Goal: Task Accomplishment & Management: Manage account settings

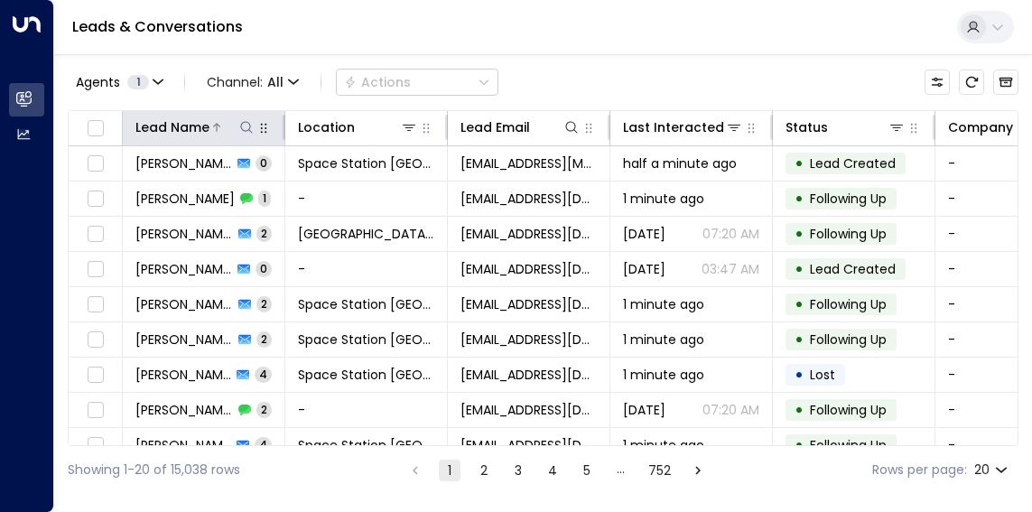
click at [252, 125] on icon at bounding box center [246, 127] width 14 height 14
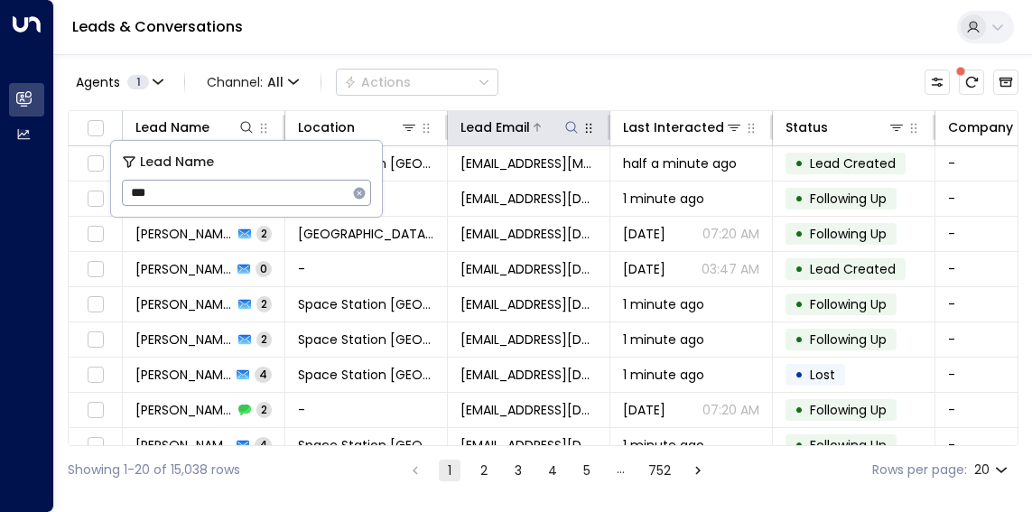
type input "***"
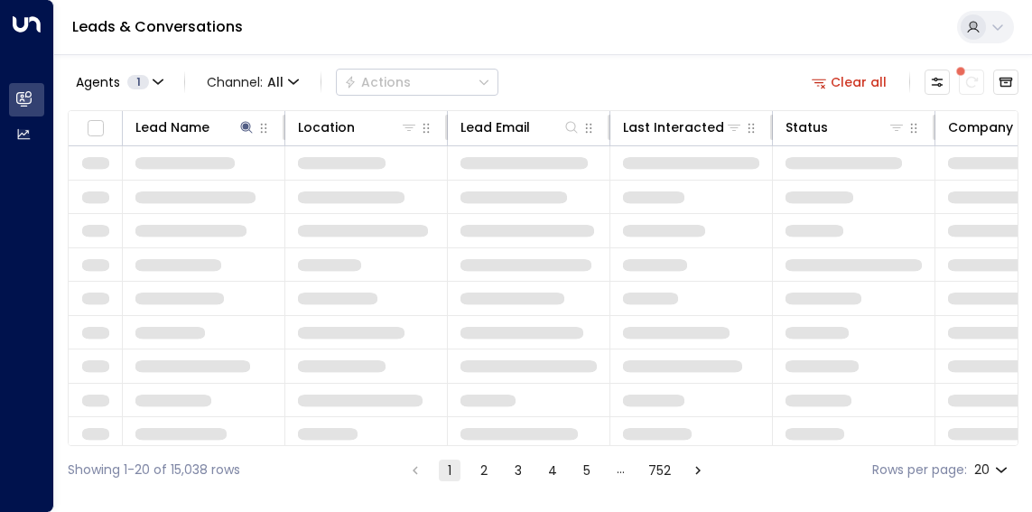
click at [618, 94] on div "Agents 1 Channel: All Actions Clear all" at bounding box center [543, 82] width 950 height 38
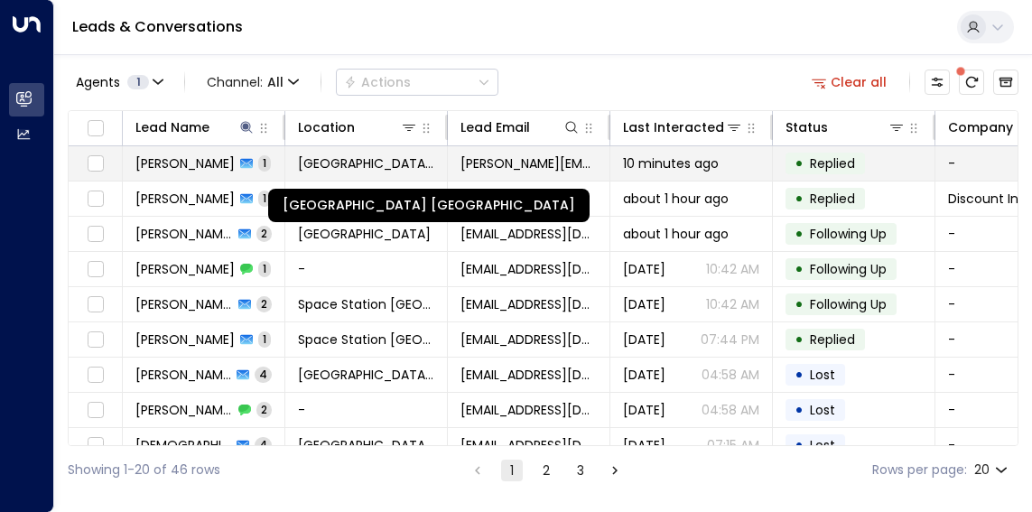
click at [338, 154] on span "[GEOGRAPHIC_DATA] [GEOGRAPHIC_DATA]" at bounding box center [366, 163] width 136 height 18
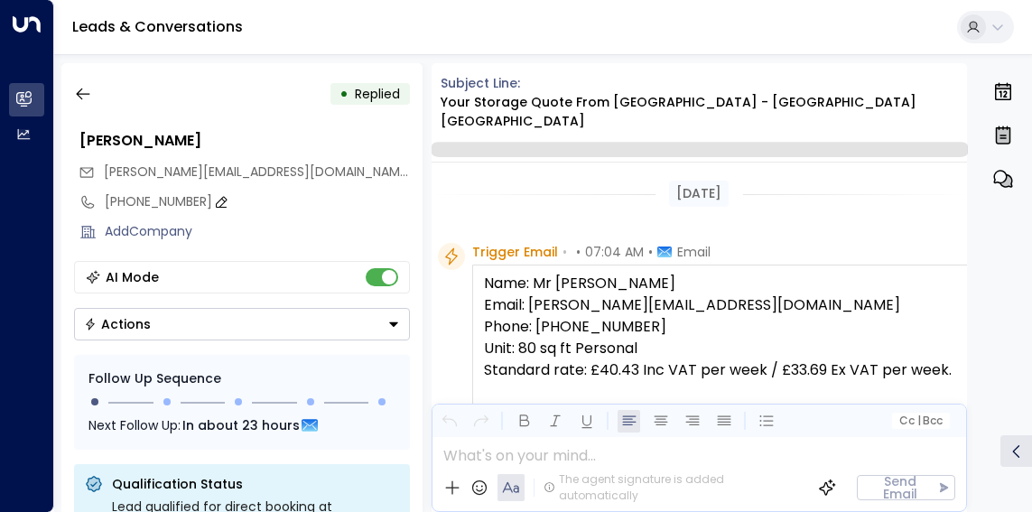
scroll to position [1003, 0]
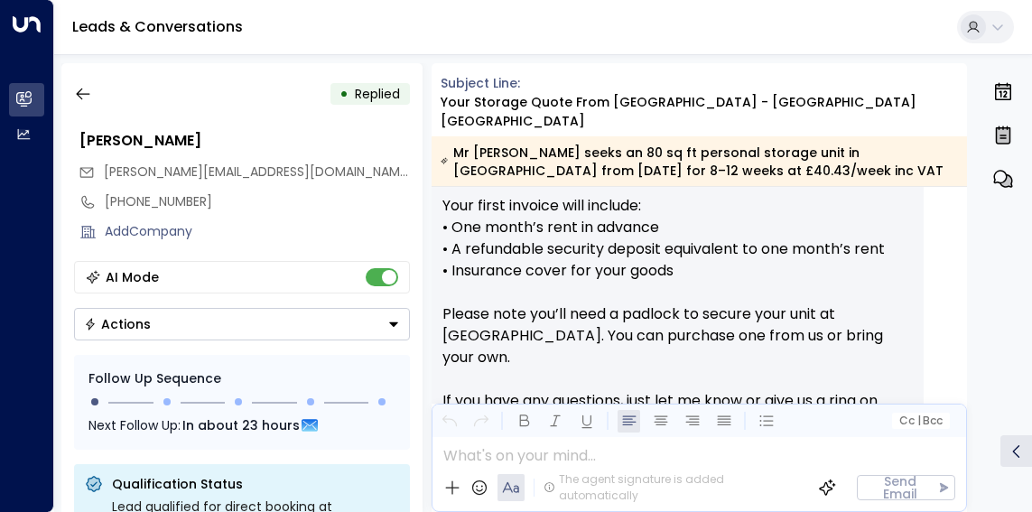
click at [259, 326] on button "Actions" at bounding box center [242, 324] width 336 height 32
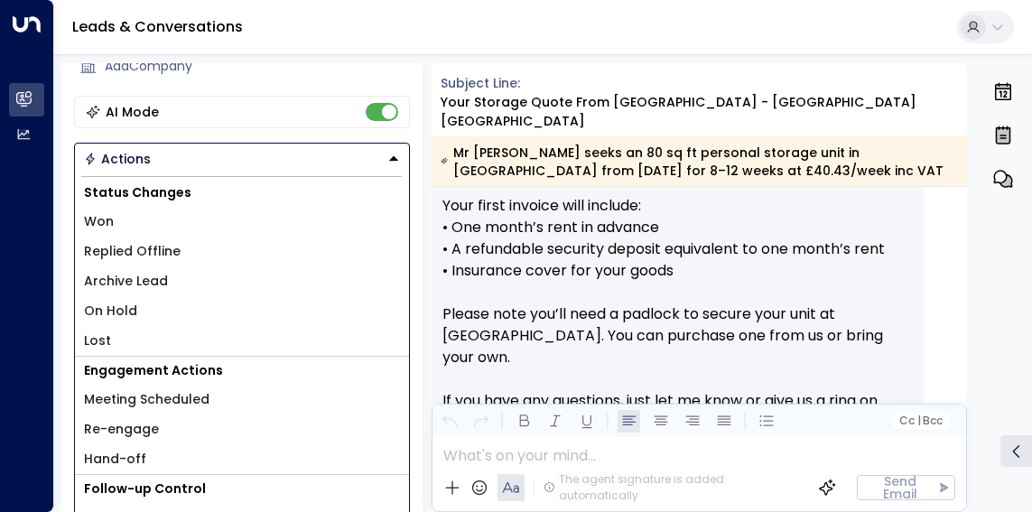
scroll to position [181, 0]
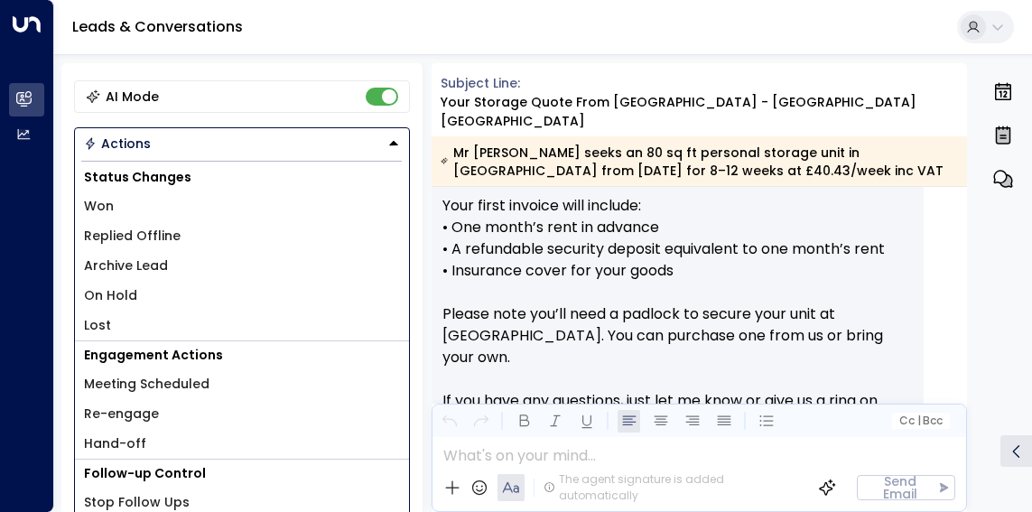
click at [139, 313] on li "Lost" at bounding box center [242, 326] width 334 height 30
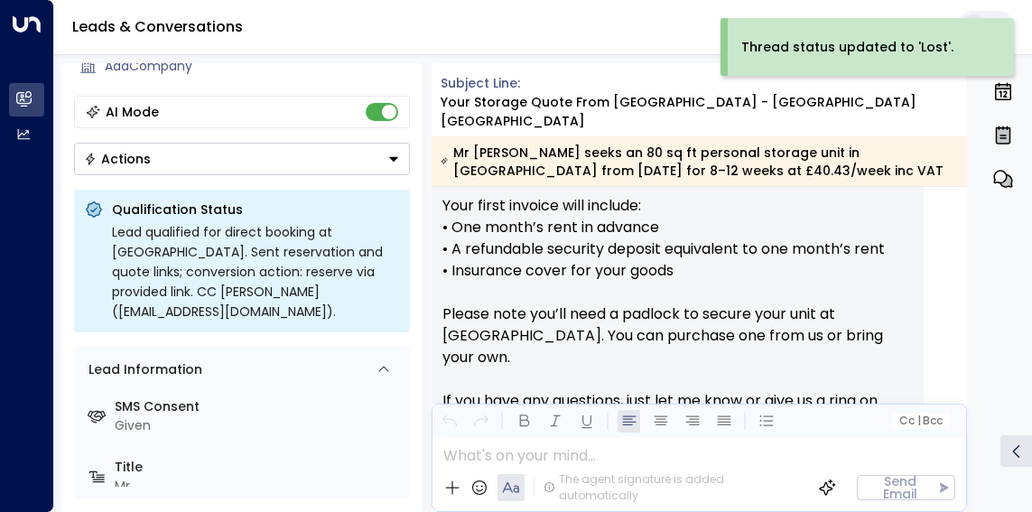
scroll to position [165, 0]
click at [166, 160] on button "Actions" at bounding box center [242, 159] width 336 height 32
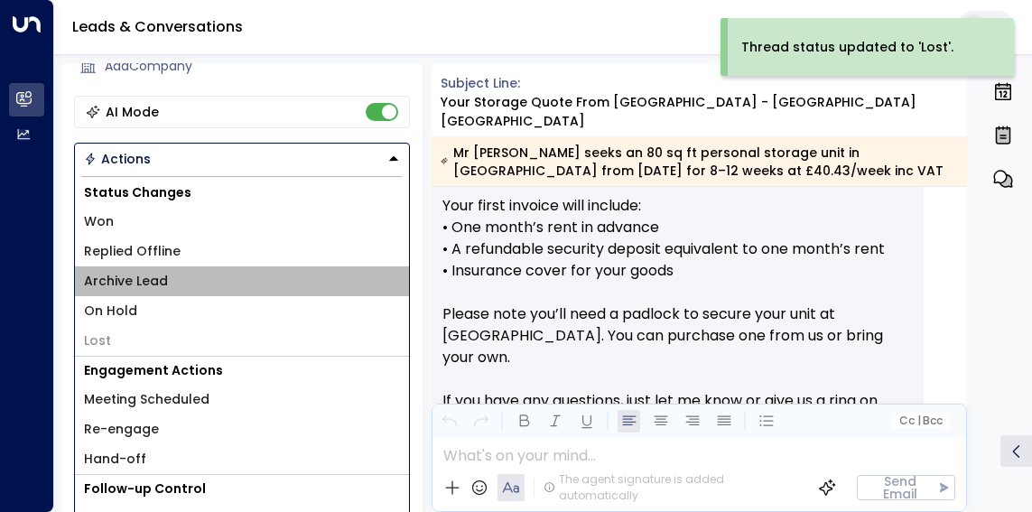
click at [145, 283] on span "Archive Lead" at bounding box center [126, 281] width 84 height 19
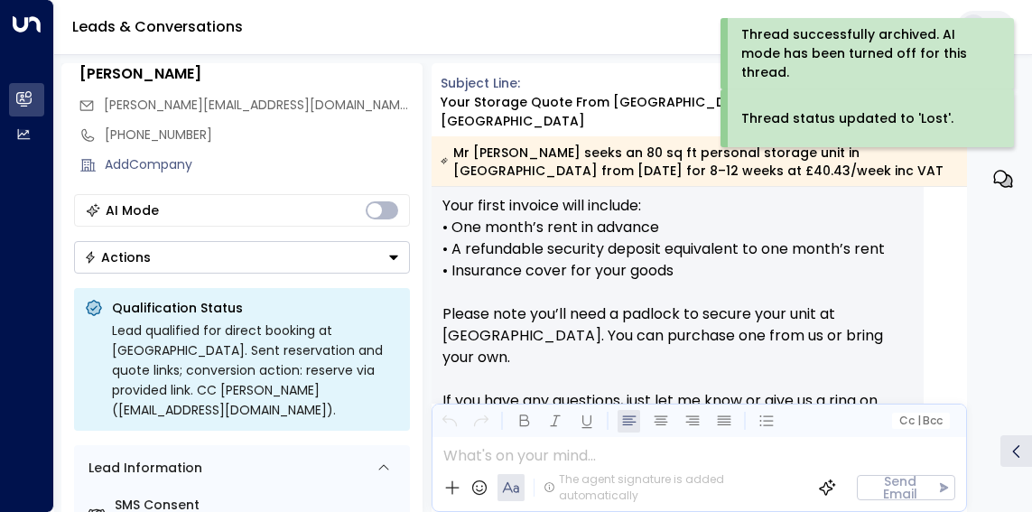
scroll to position [0, 0]
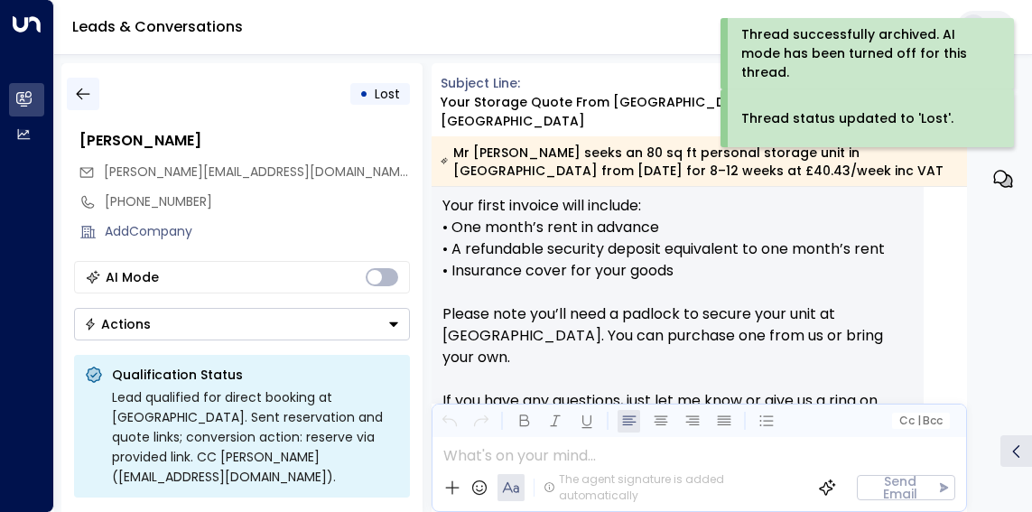
click at [90, 105] on button "button" at bounding box center [83, 94] width 32 height 32
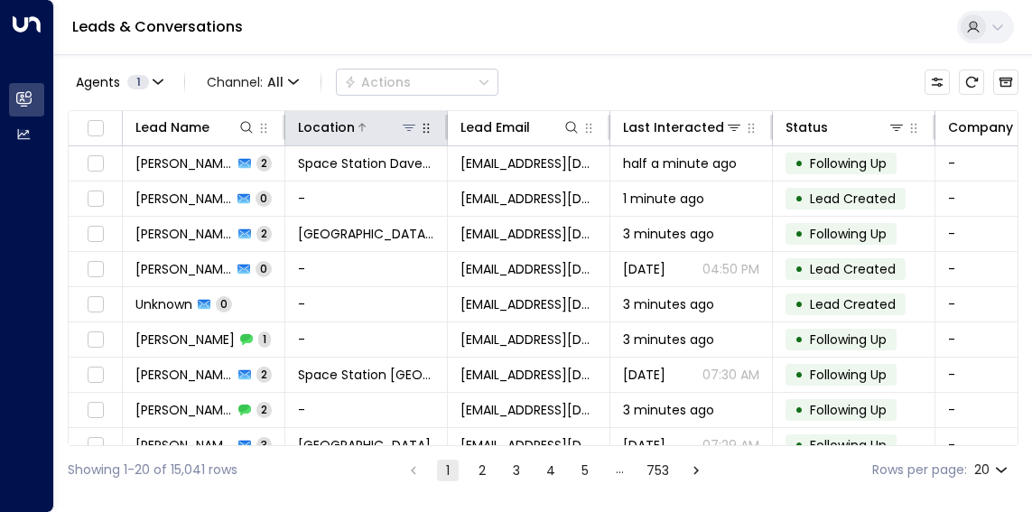
click at [413, 134] on icon at bounding box center [409, 127] width 14 height 14
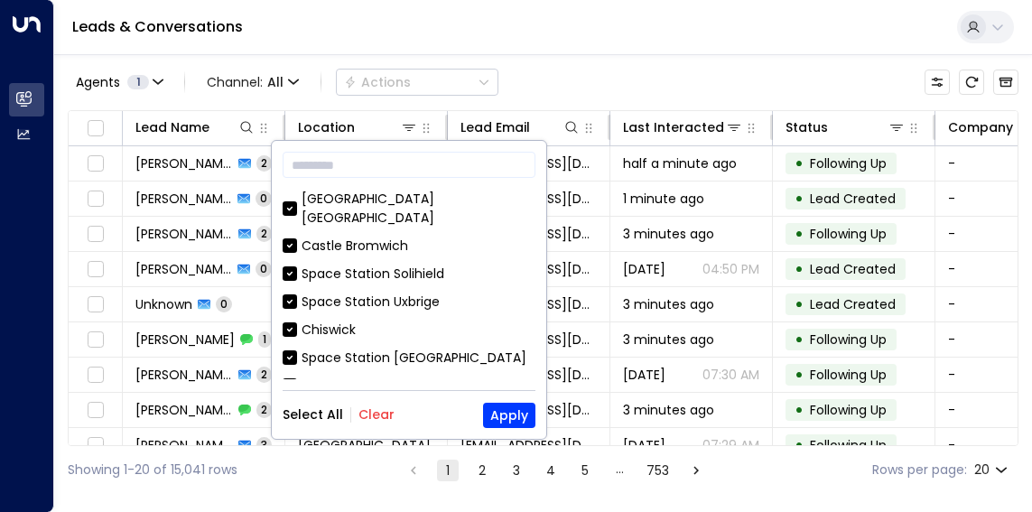
click at [347, 426] on div "Select All Clear Apply" at bounding box center [409, 415] width 253 height 25
click at [358, 418] on button "Clear" at bounding box center [376, 414] width 36 height 14
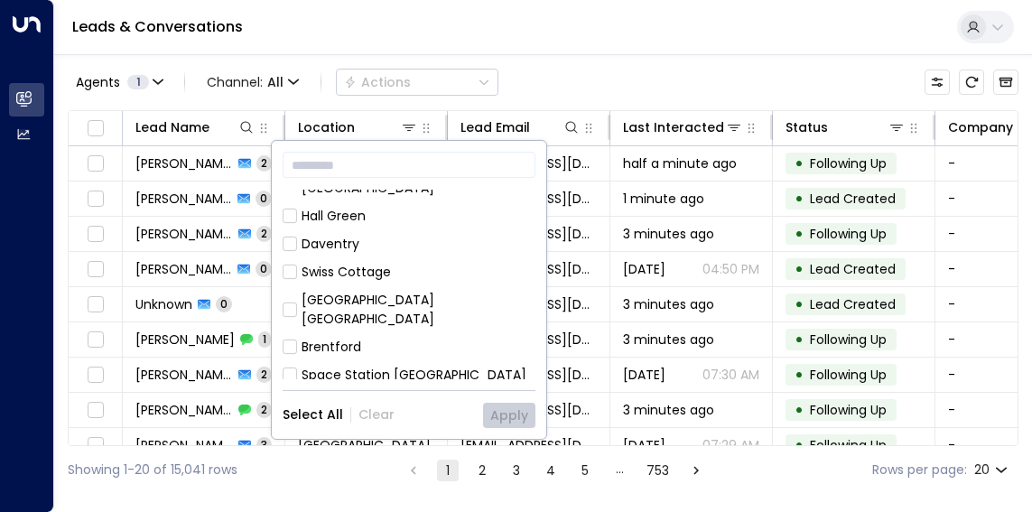
scroll to position [271, 0]
click at [452, 395] on div "[GEOGRAPHIC_DATA] [GEOGRAPHIC_DATA]" at bounding box center [418, 414] width 234 height 38
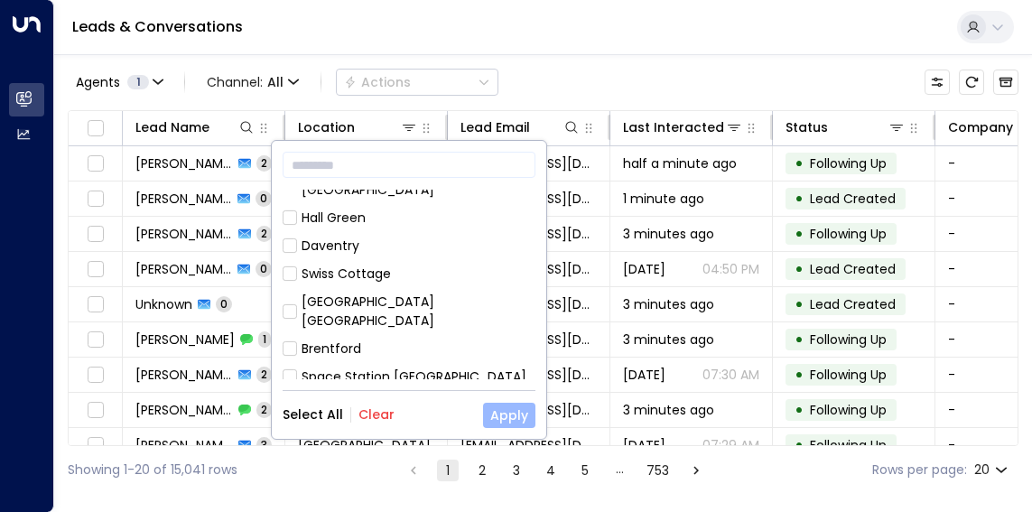
click at [513, 418] on button "Apply" at bounding box center [509, 415] width 52 height 25
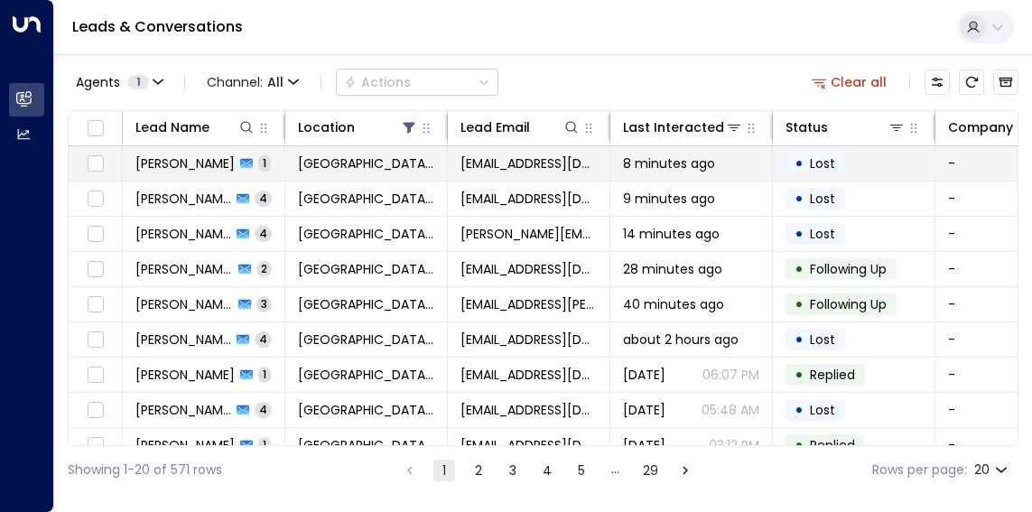
click at [597, 155] on td "[EMAIL_ADDRESS][DOMAIN_NAME]" at bounding box center [529, 163] width 162 height 34
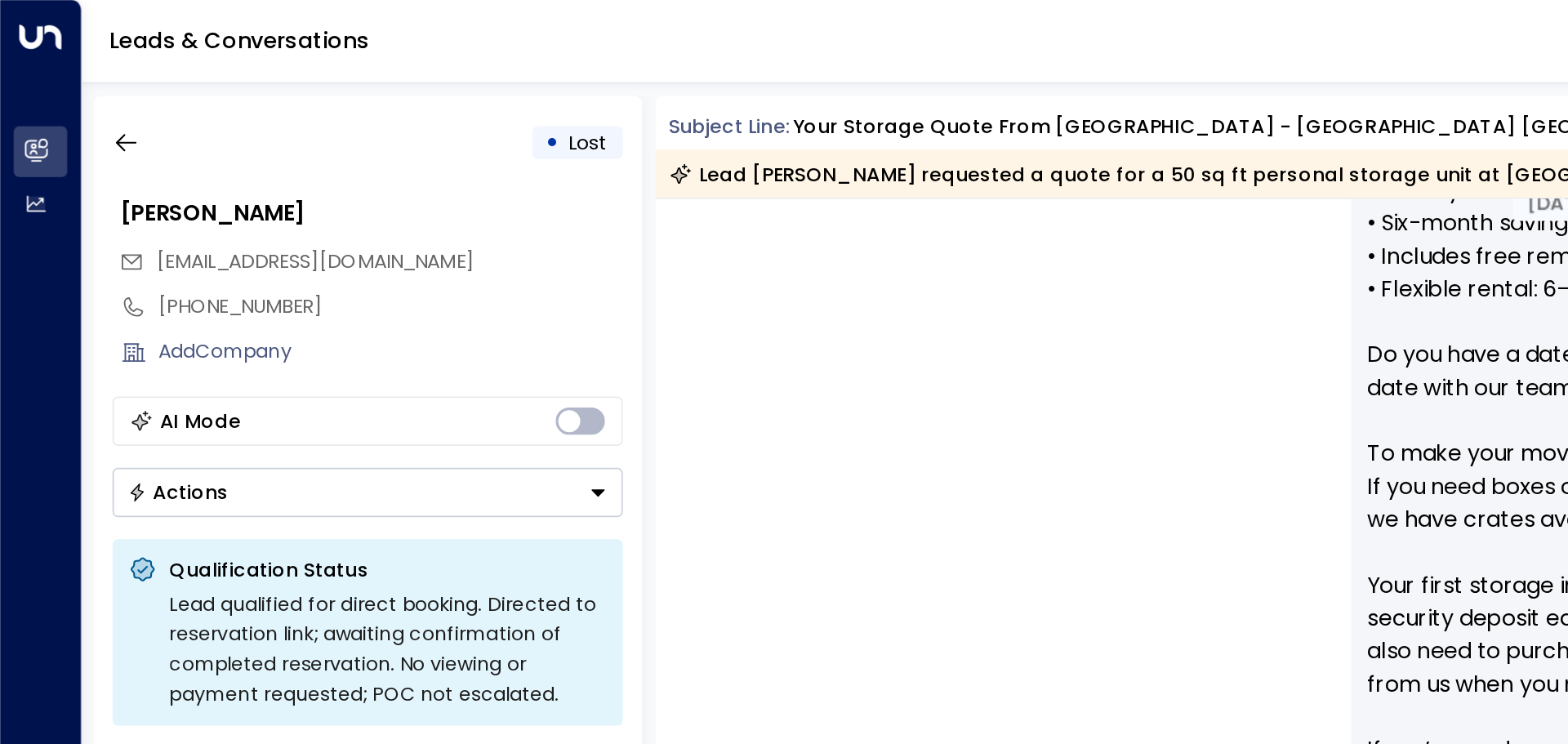
scroll to position [734, 0]
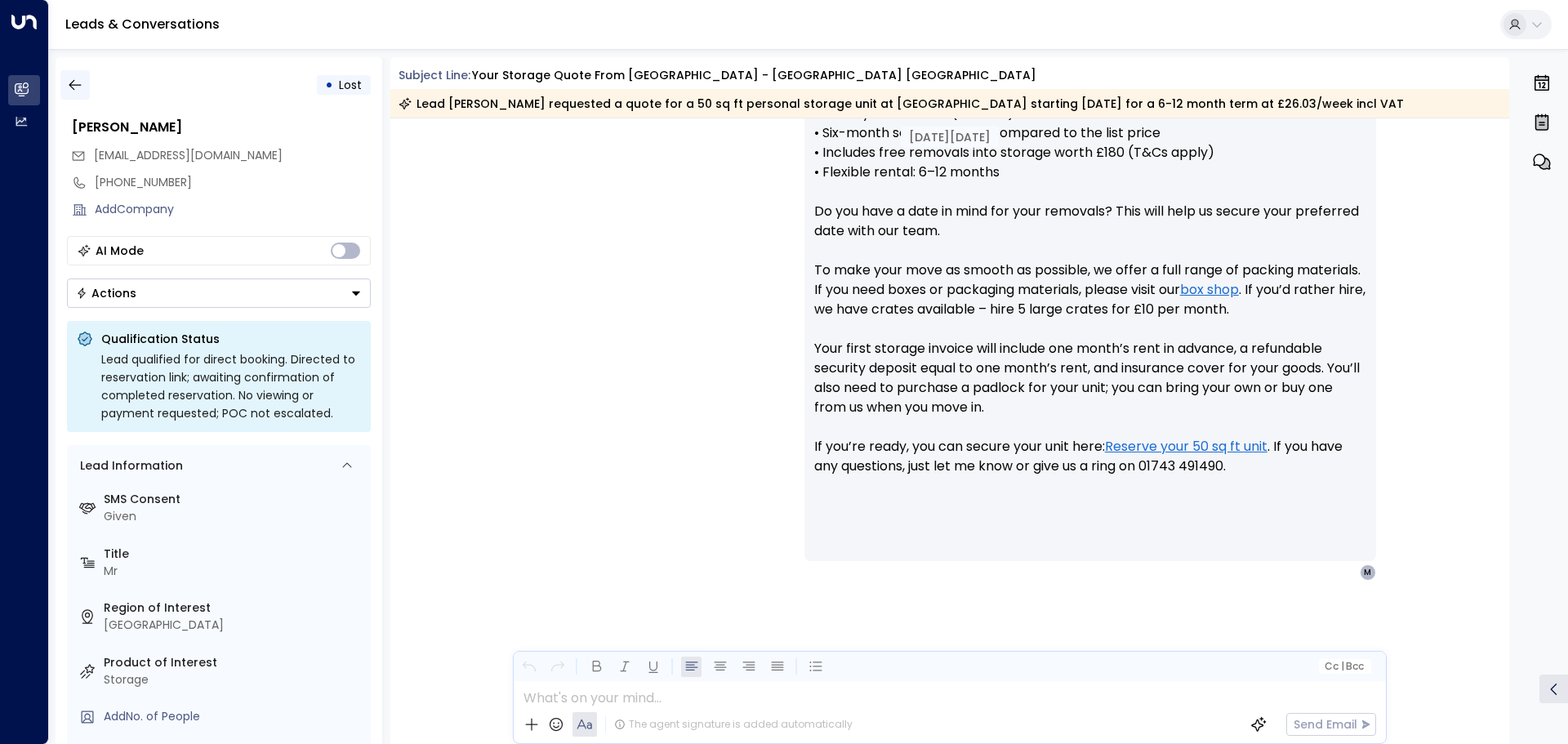
click at [63, 84] on button "button" at bounding box center [75, 85] width 29 height 29
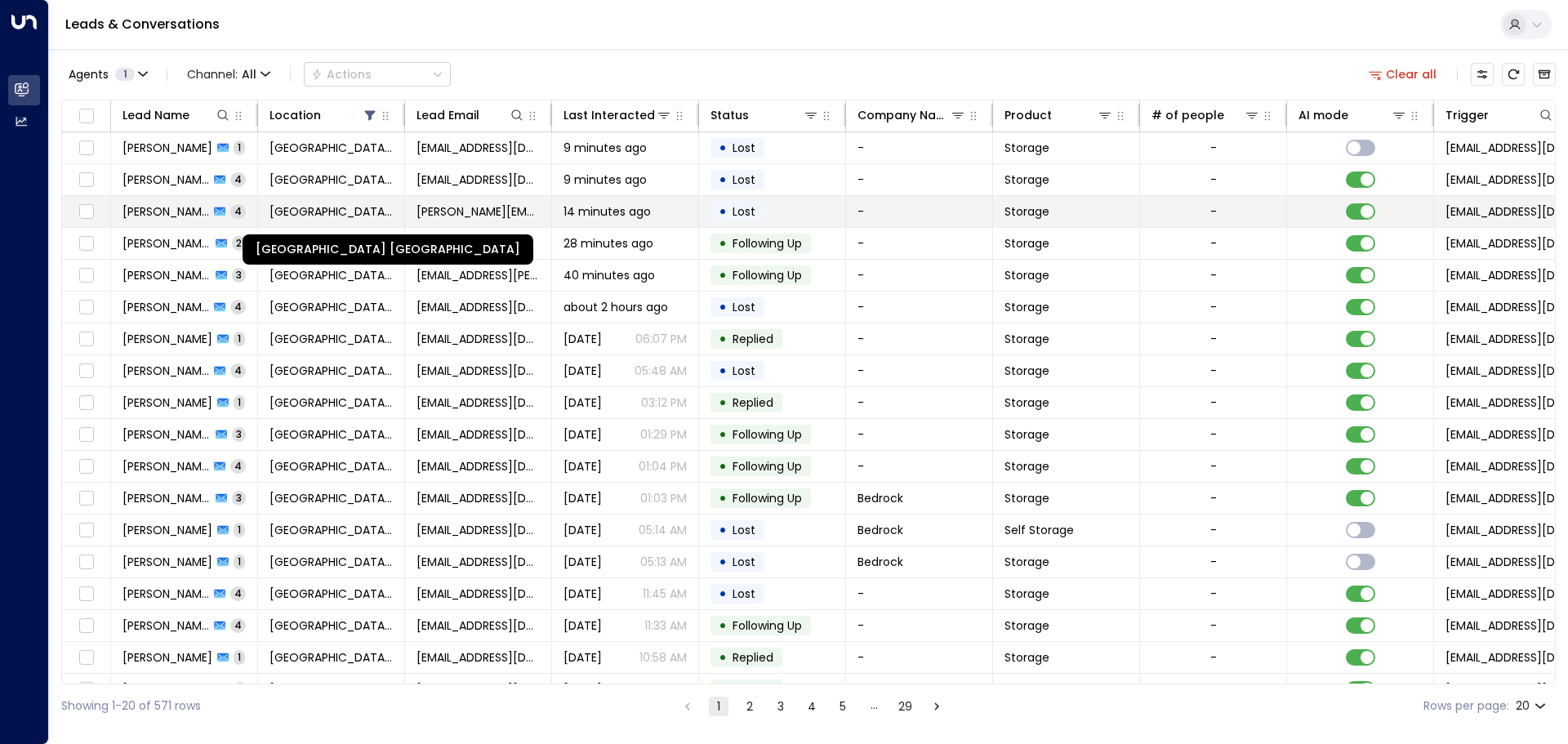
click at [309, 211] on span "[GEOGRAPHIC_DATA] [GEOGRAPHIC_DATA]" at bounding box center [331, 212] width 123 height 16
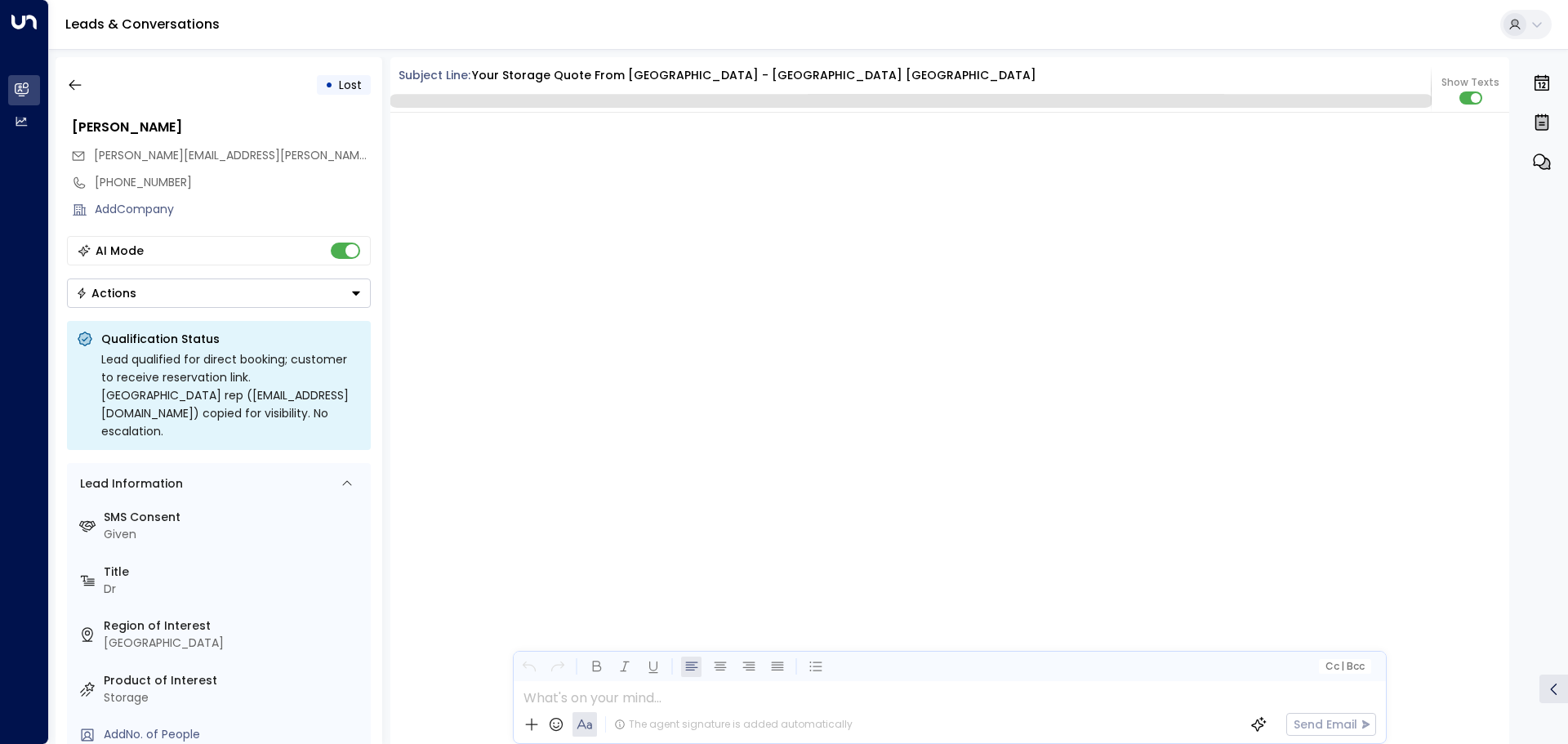
scroll to position [3529, 0]
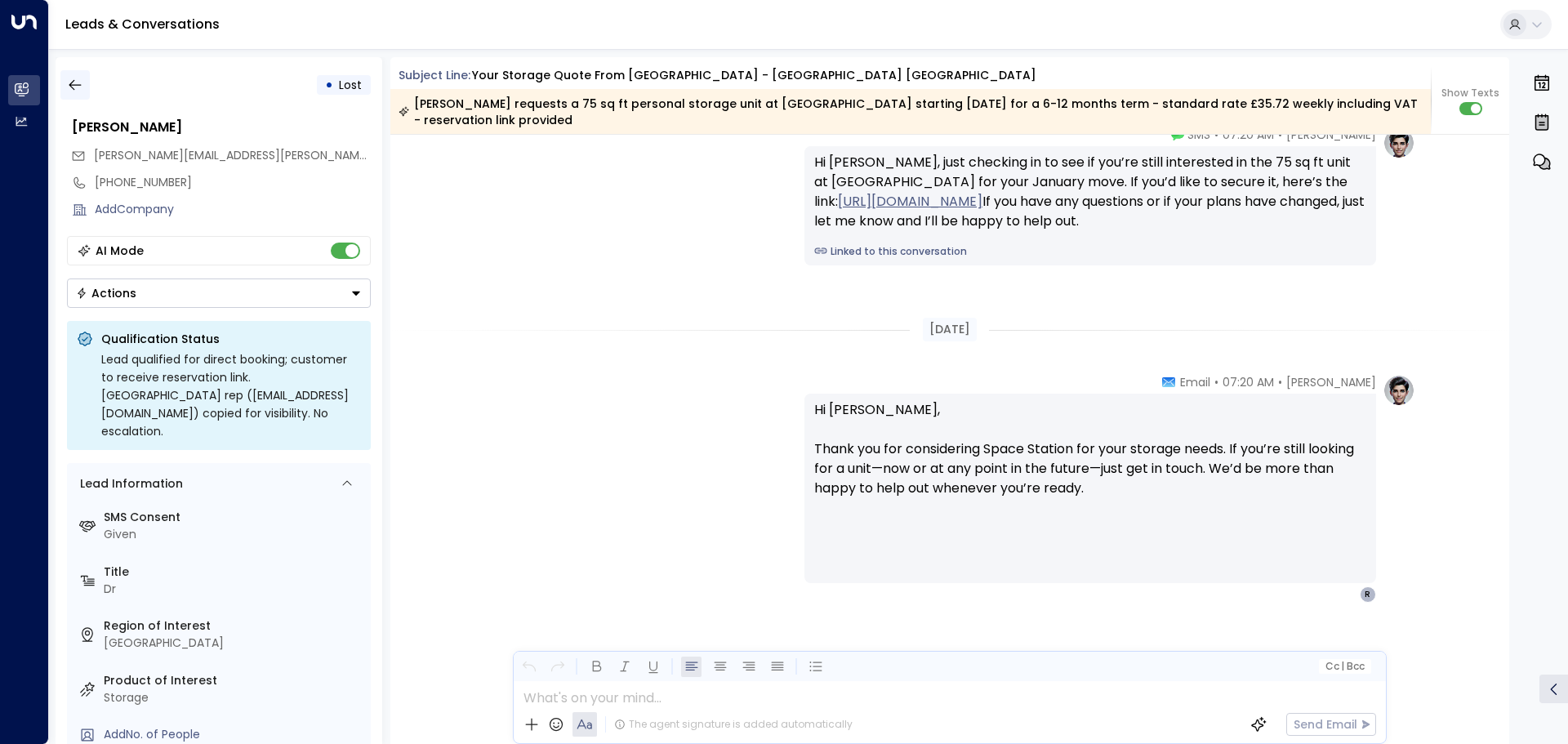
click at [70, 81] on icon "button" at bounding box center [75, 85] width 16 height 16
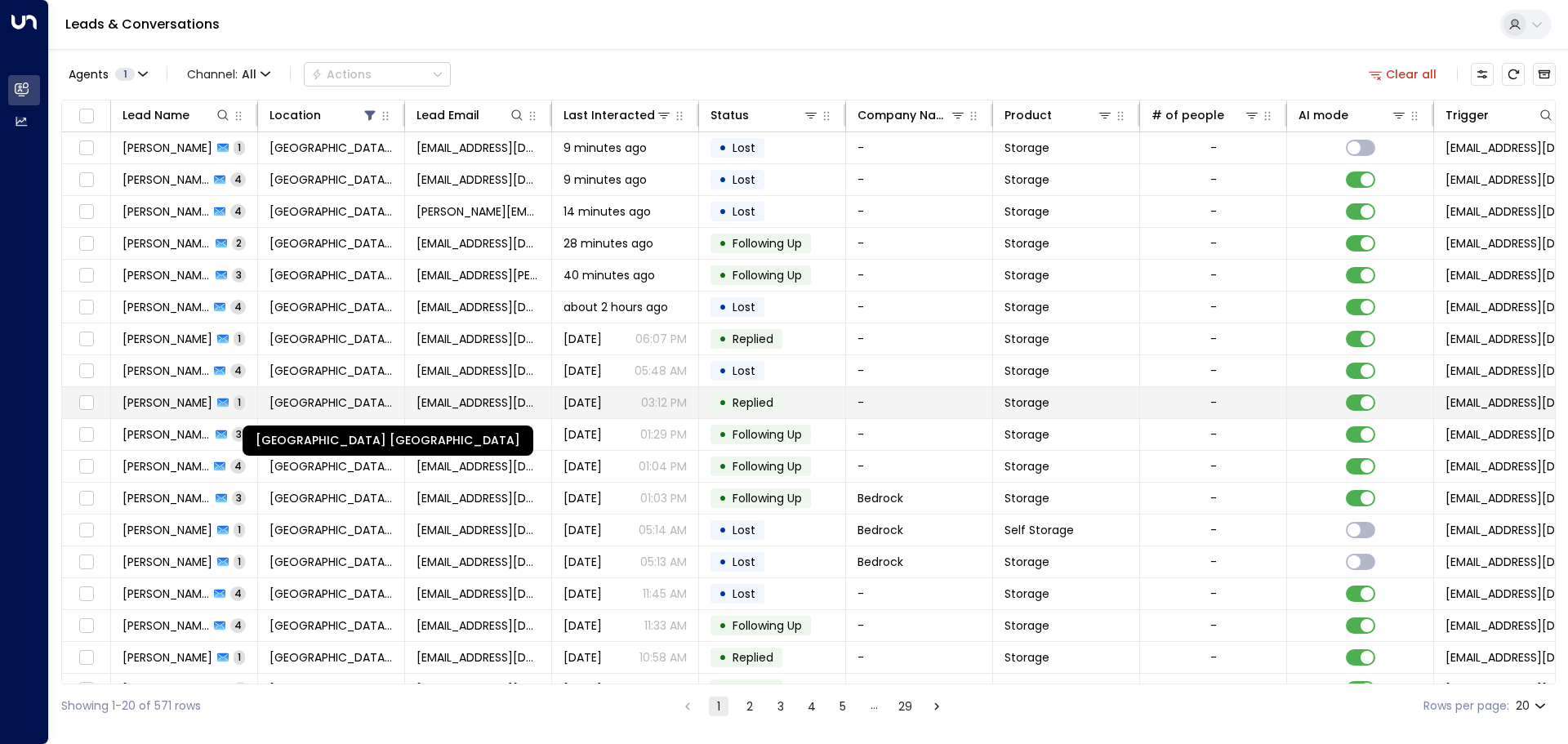
click at [275, 398] on span "[GEOGRAPHIC_DATA] [GEOGRAPHIC_DATA]" at bounding box center [331, 403] width 123 height 16
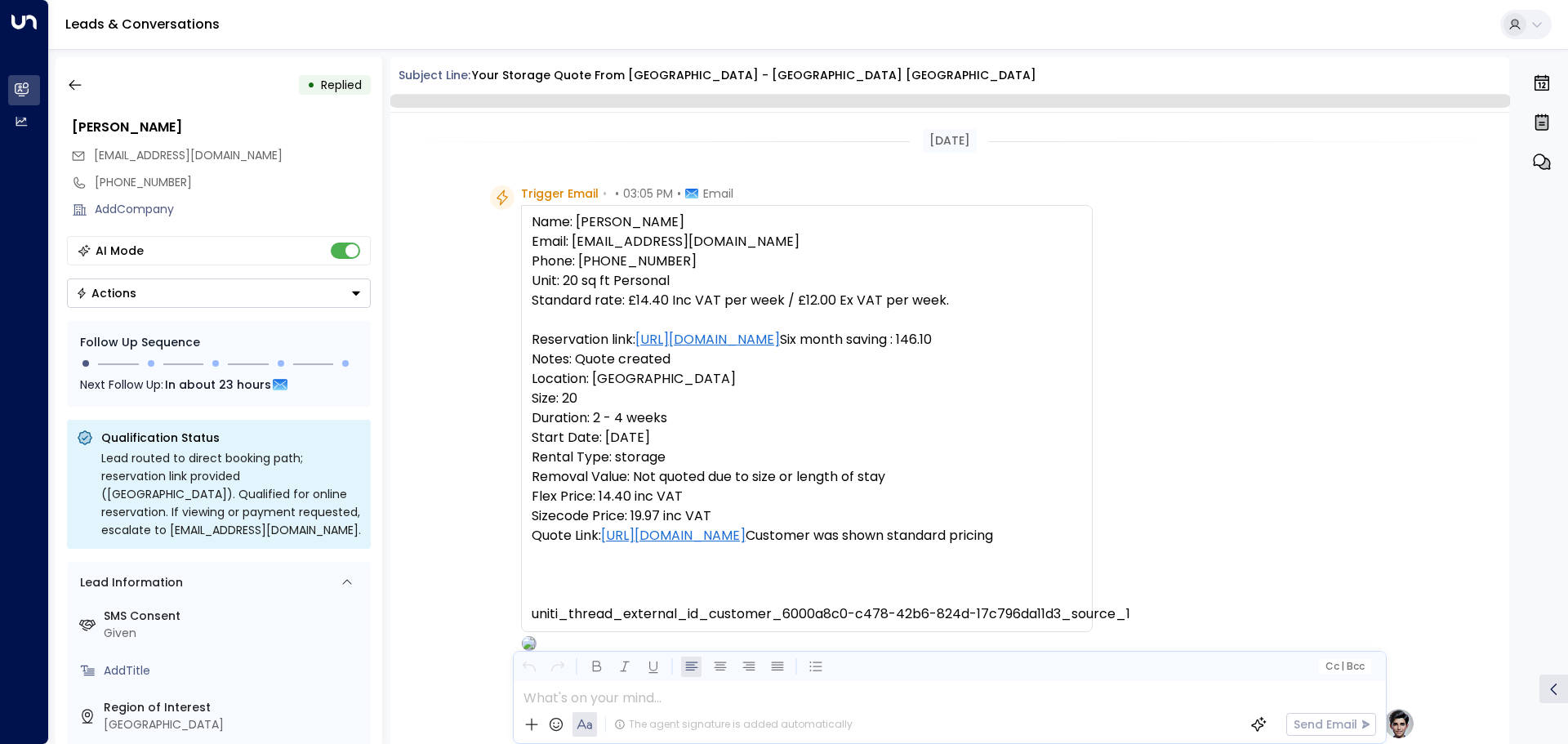
scroll to position [728, 0]
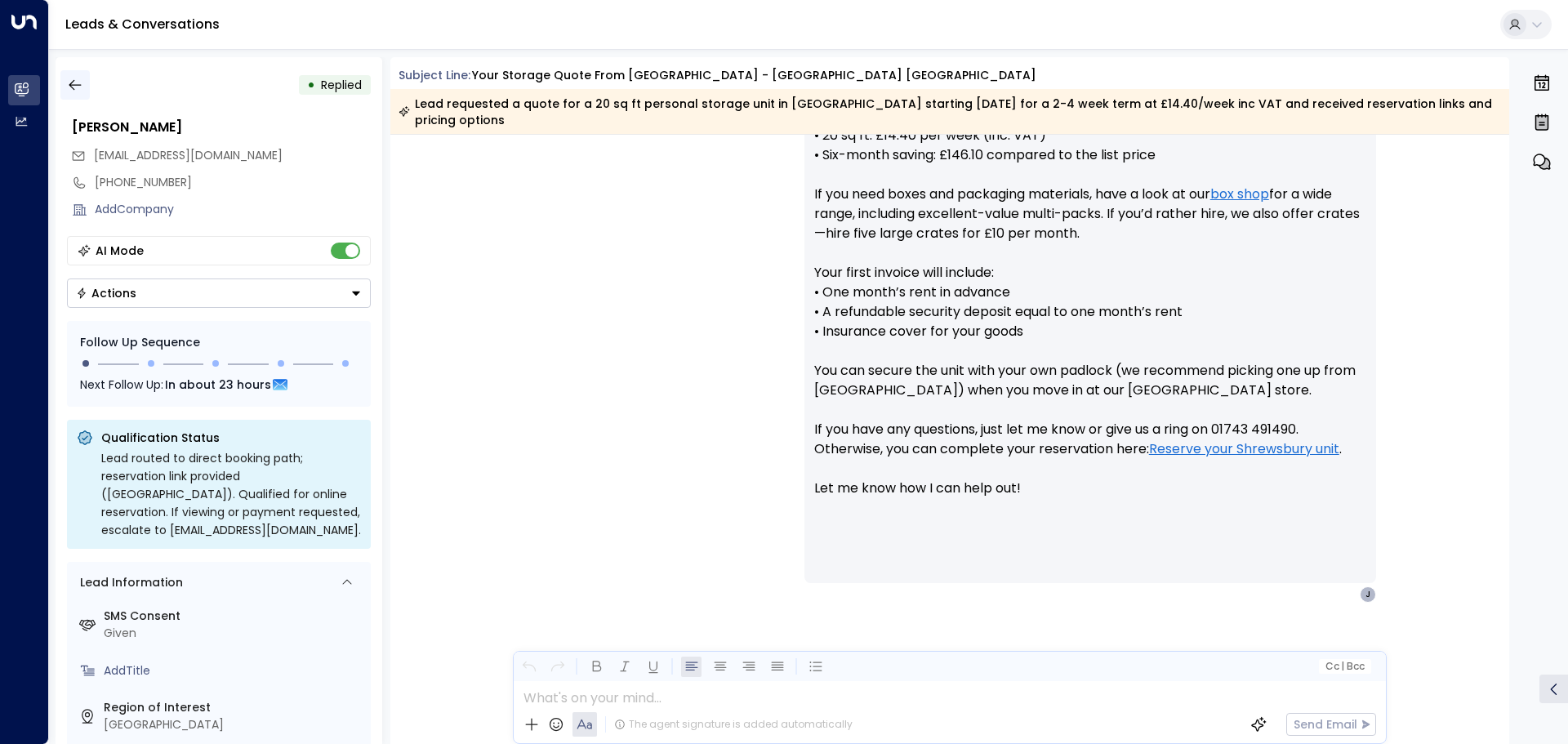
click at [72, 80] on icon "button" at bounding box center [75, 85] width 16 height 16
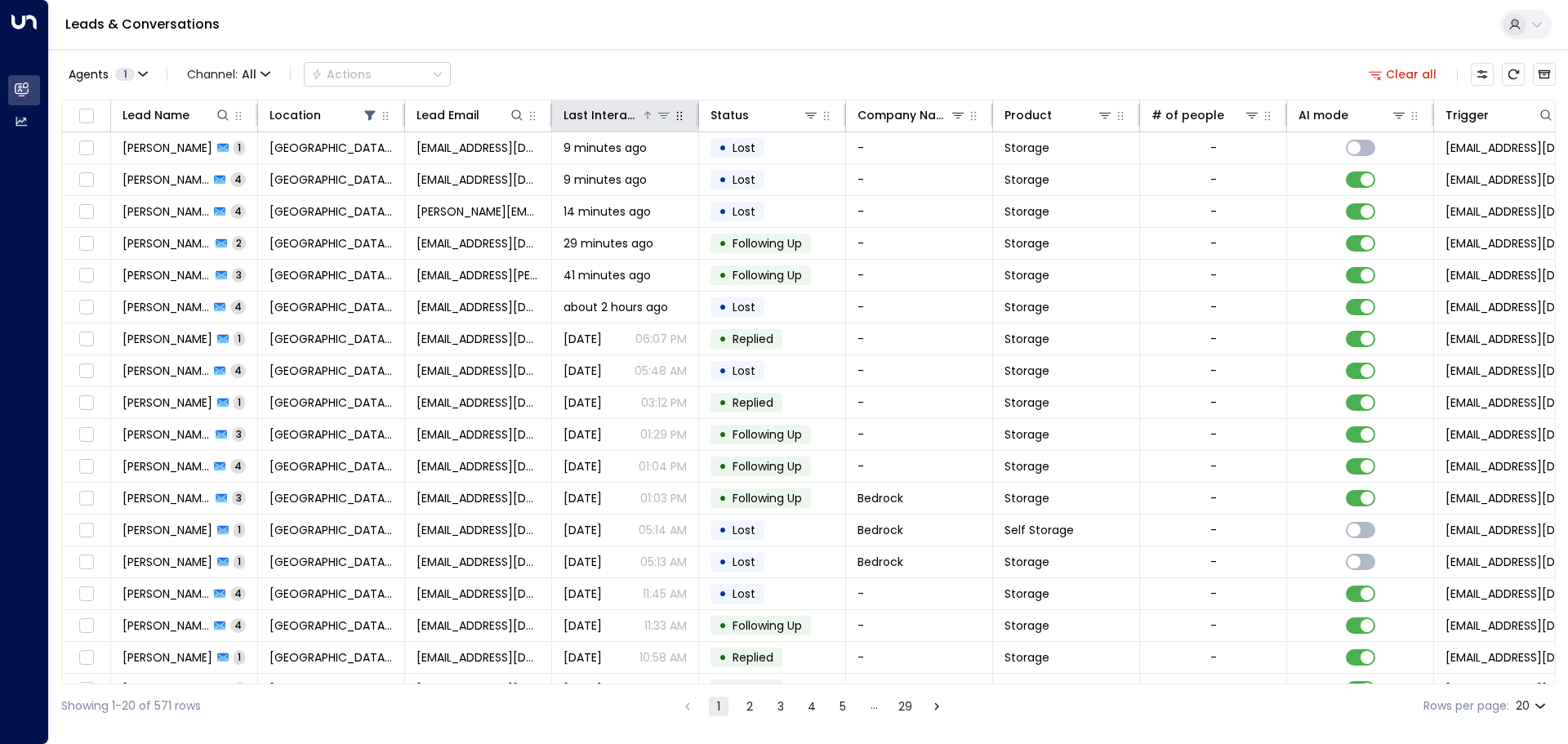
click at [590, 112] on div "Last Interacted" at bounding box center [603, 115] width 78 height 20
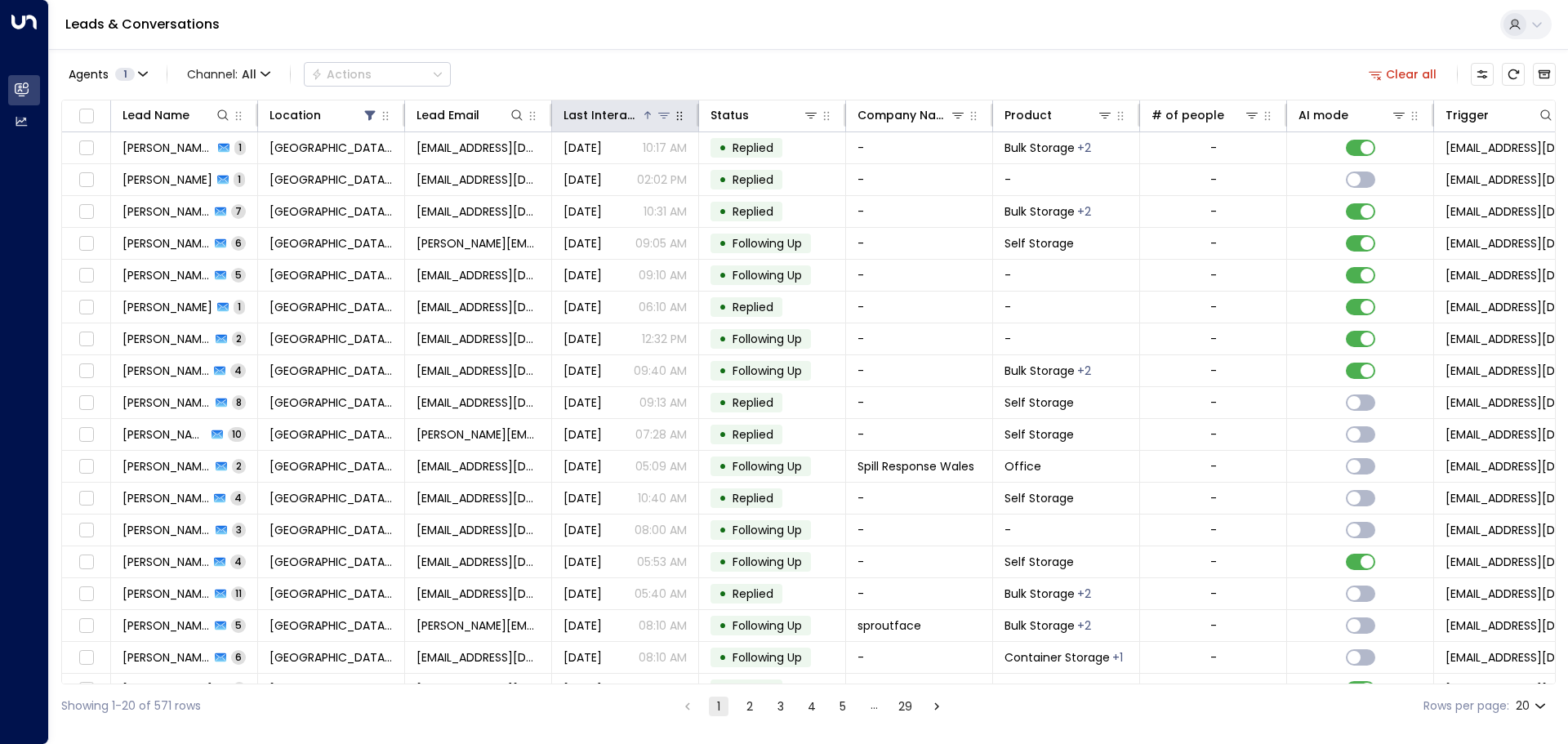
click at [591, 112] on div "Last Interacted" at bounding box center [603, 115] width 78 height 20
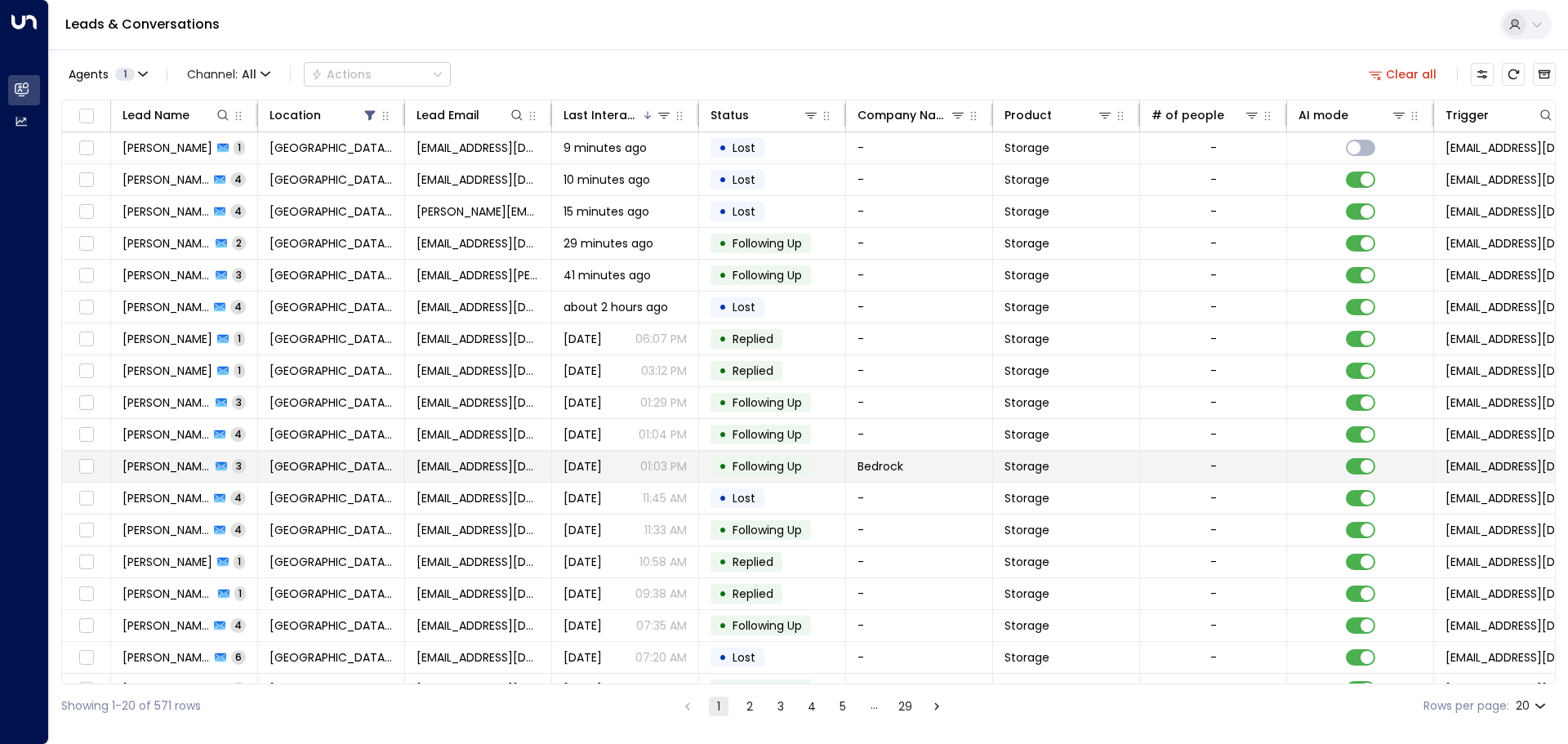
click at [331, 463] on td "[GEOGRAPHIC_DATA] [GEOGRAPHIC_DATA]" at bounding box center [331, 466] width 147 height 31
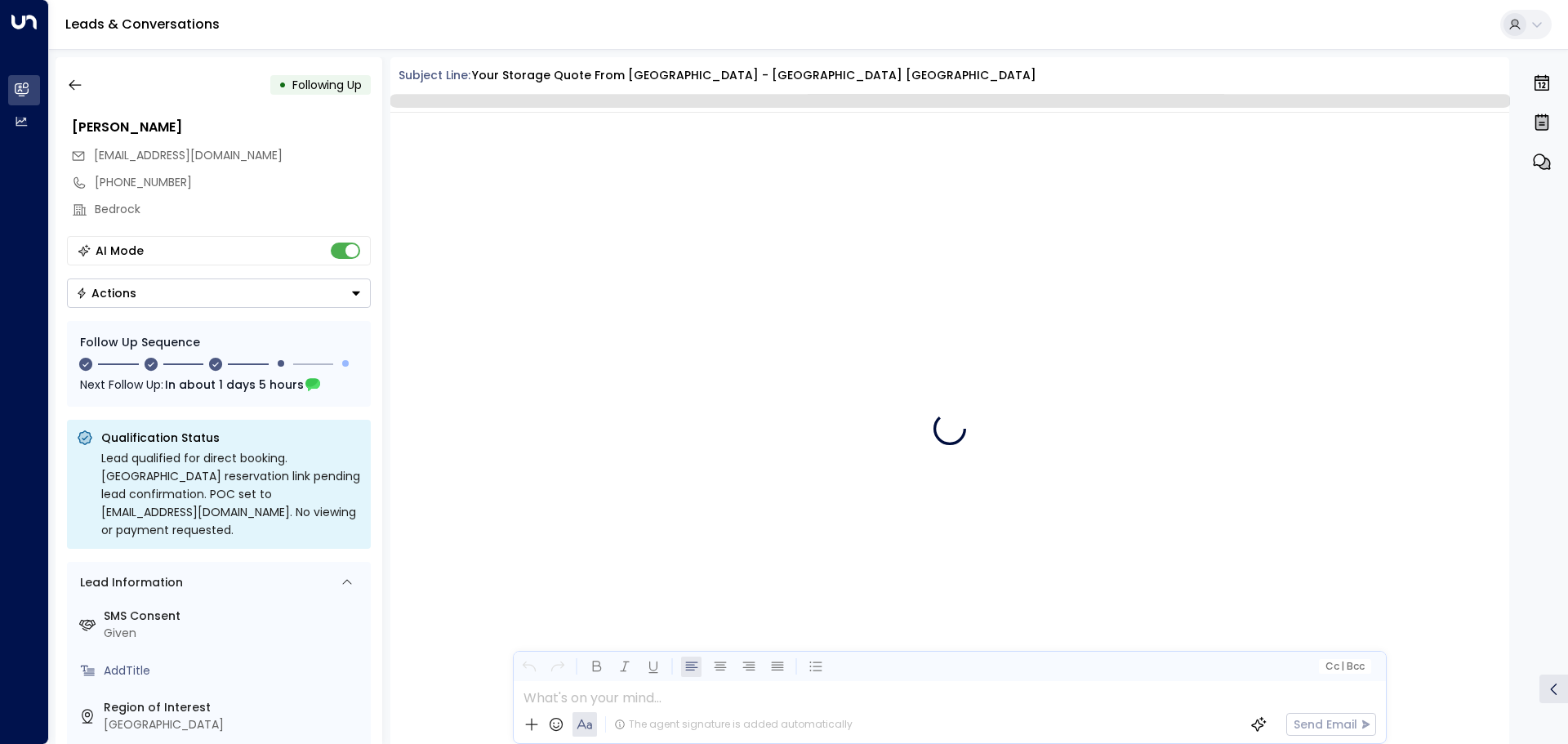
scroll to position [3580, 0]
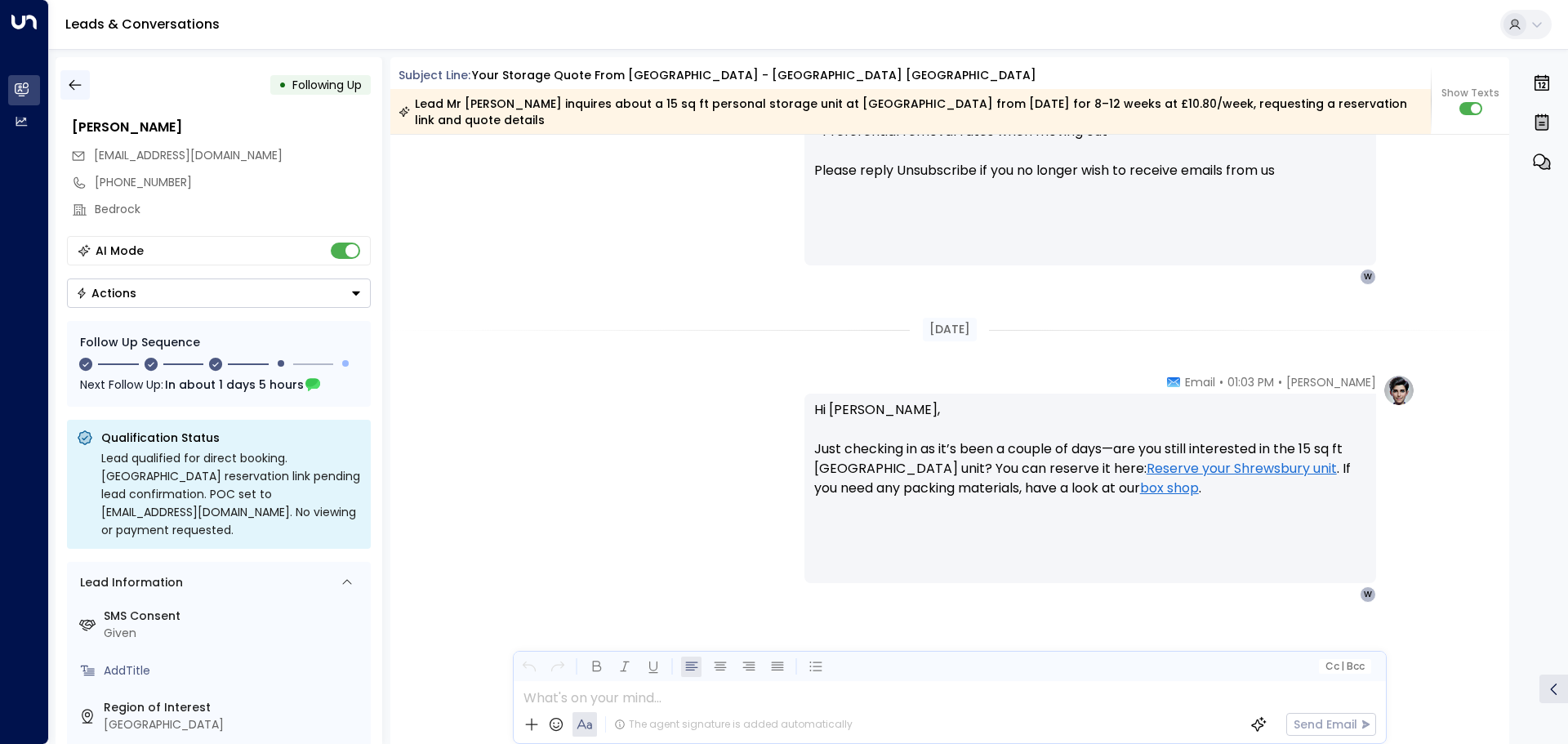
click at [72, 81] on icon "button" at bounding box center [75, 85] width 13 height 11
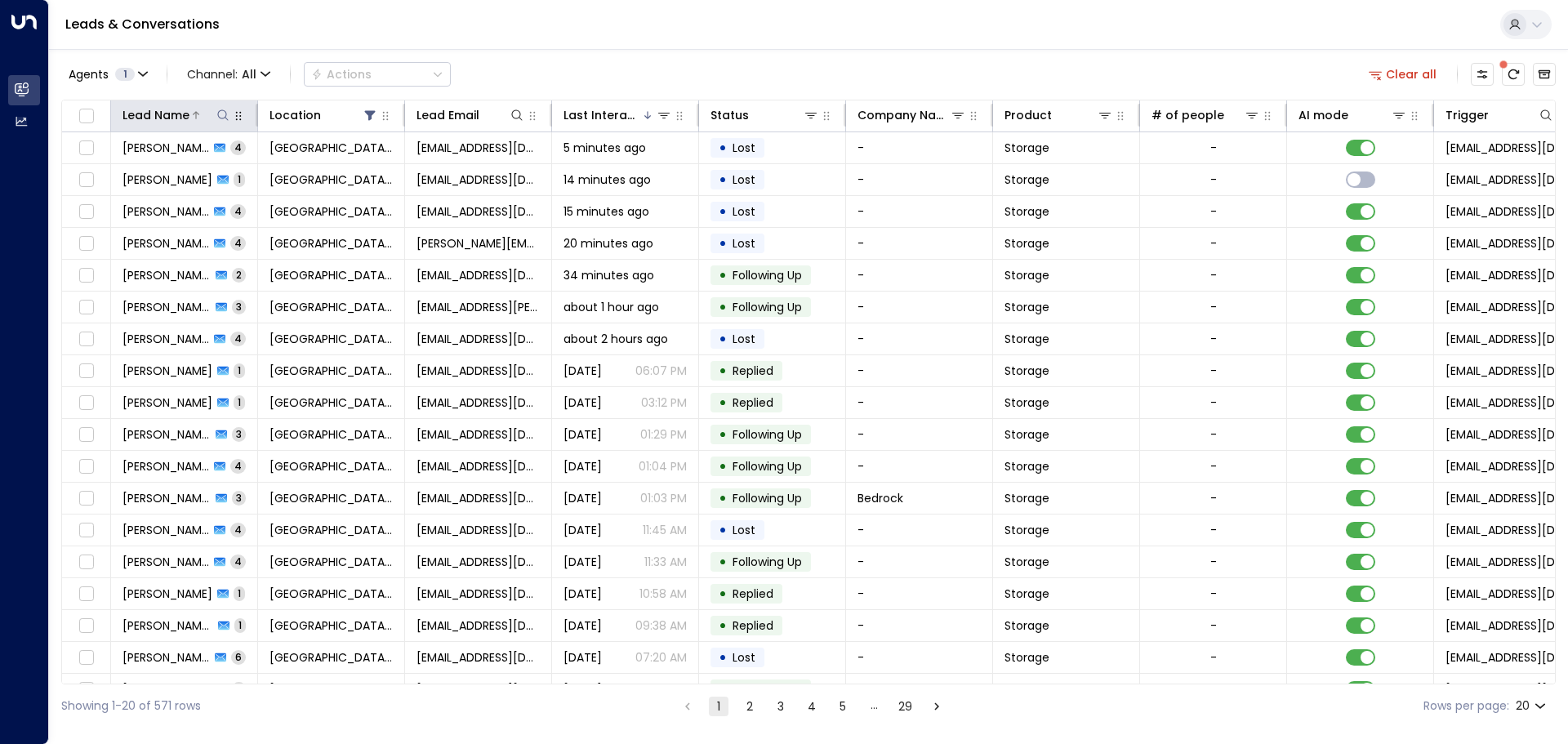
click at [229, 112] on icon at bounding box center [223, 115] width 13 height 13
type input "*******"
click at [746, 66] on div "Agents 1 Channel: All Actions Clear all" at bounding box center [809, 74] width 1495 height 34
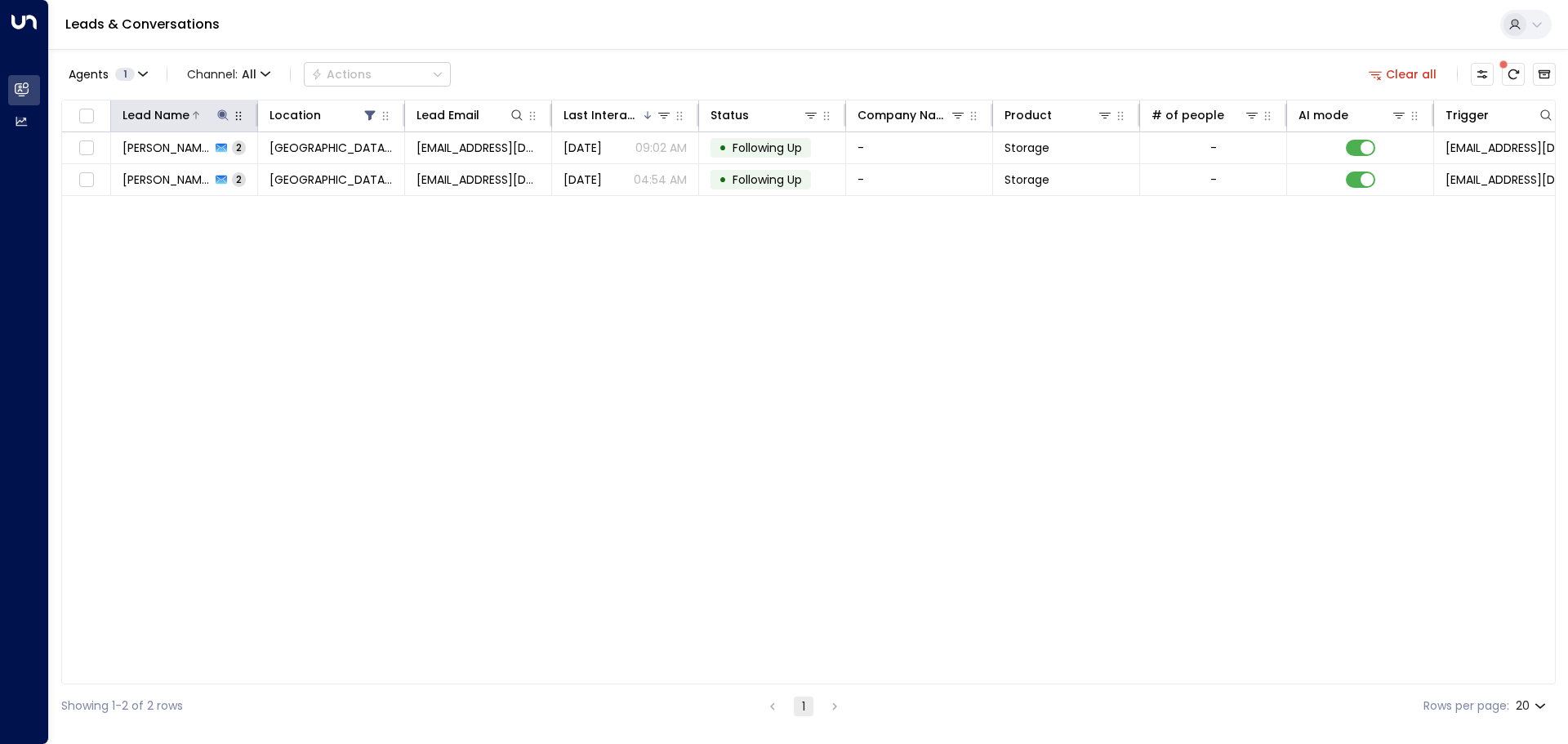
click at [216, 109] on icon at bounding box center [223, 115] width 13 height 13
drag, startPoint x: 243, startPoint y: 173, endPoint x: 0, endPoint y: 103, distance: 252.9
click at [0, 103] on body "Overview Leads & Conversations Leads & Conversations Analytics Analytics Leads …" at bounding box center [784, 364] width 1568 height 728
type input "*"
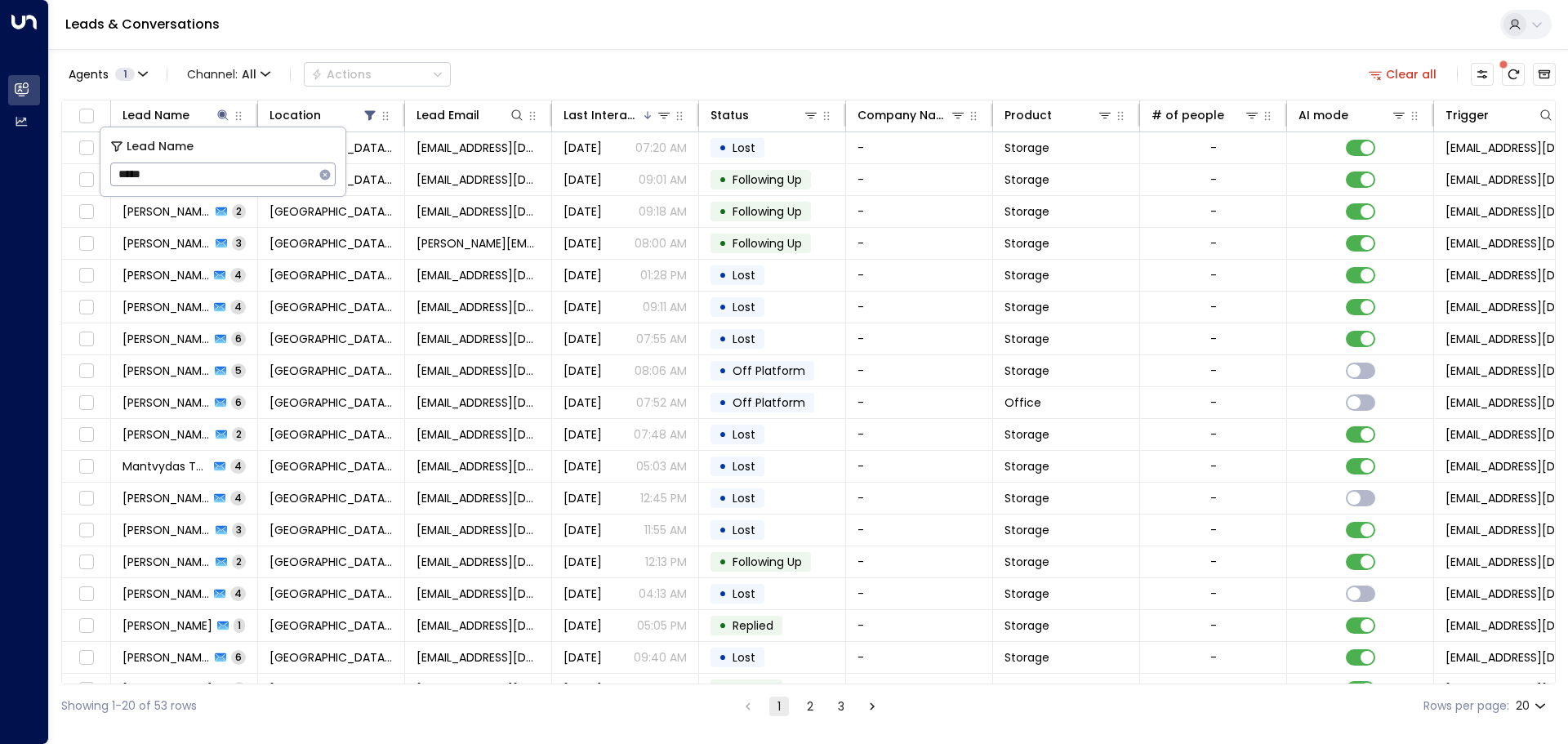
type input "*****"
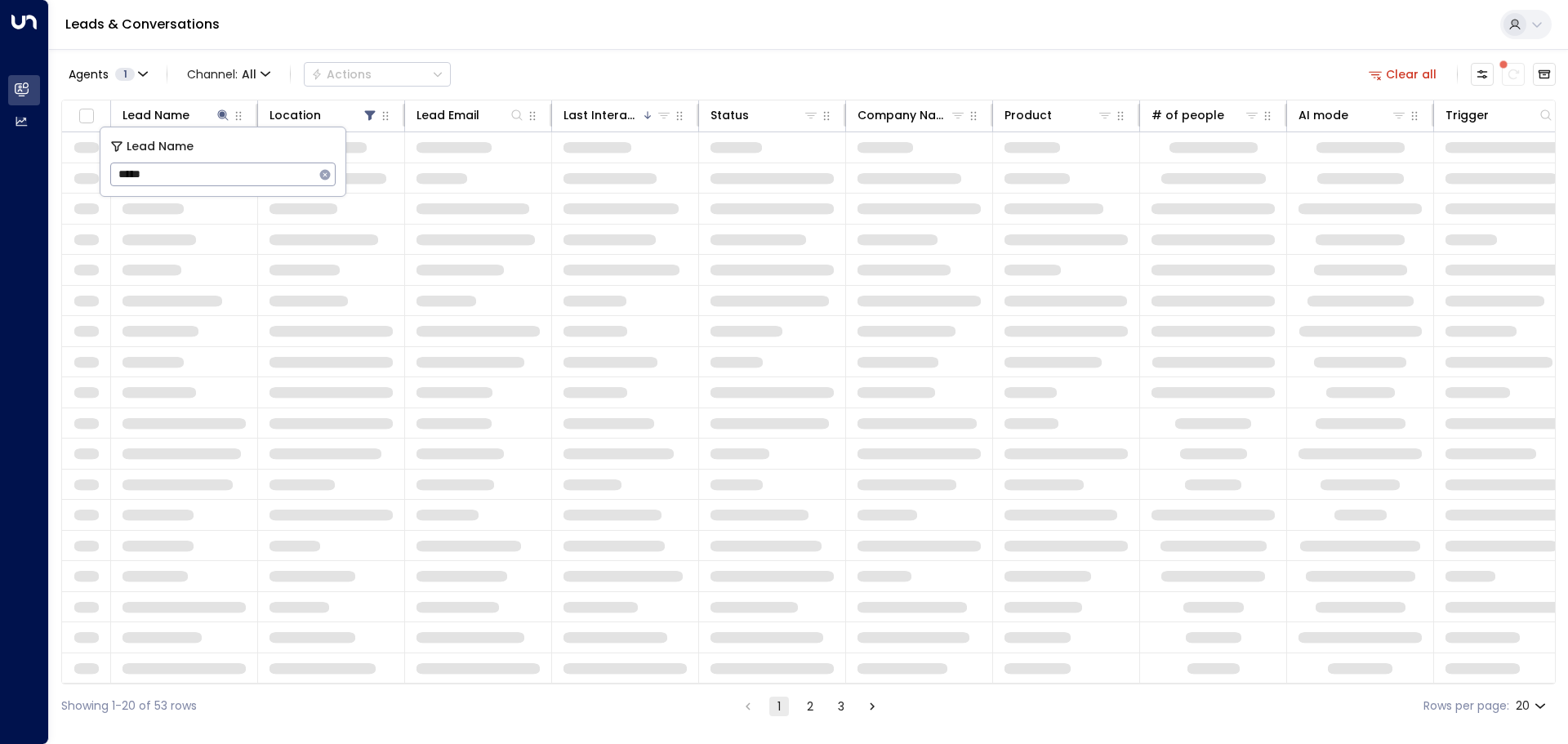
click at [736, 87] on div "Agents 1 Channel: All Actions Clear all" at bounding box center [809, 74] width 1495 height 34
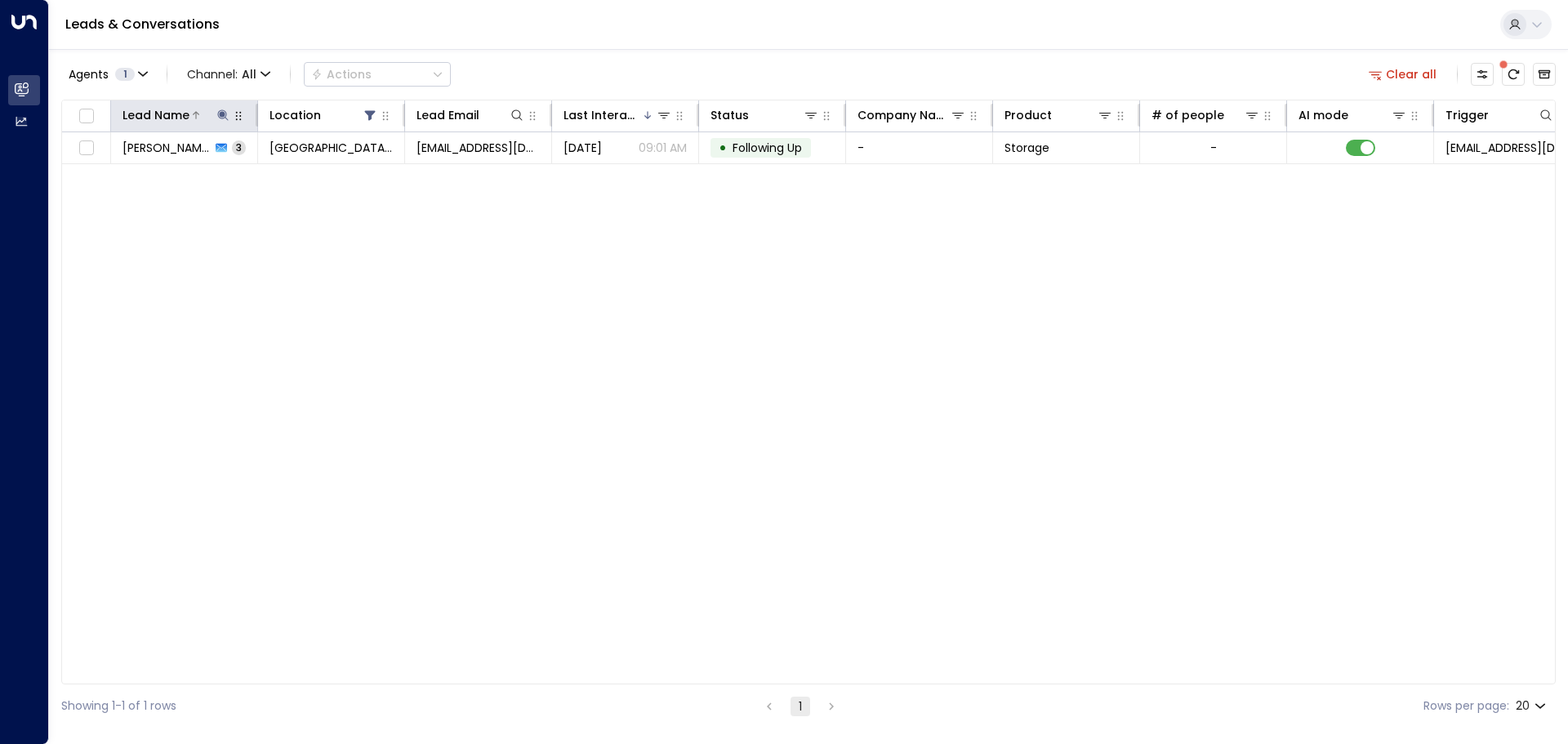
click at [221, 111] on icon at bounding box center [223, 115] width 13 height 13
click at [326, 169] on icon "button" at bounding box center [325, 175] width 13 height 13
click at [312, 174] on input "text" at bounding box center [223, 174] width 225 height 30
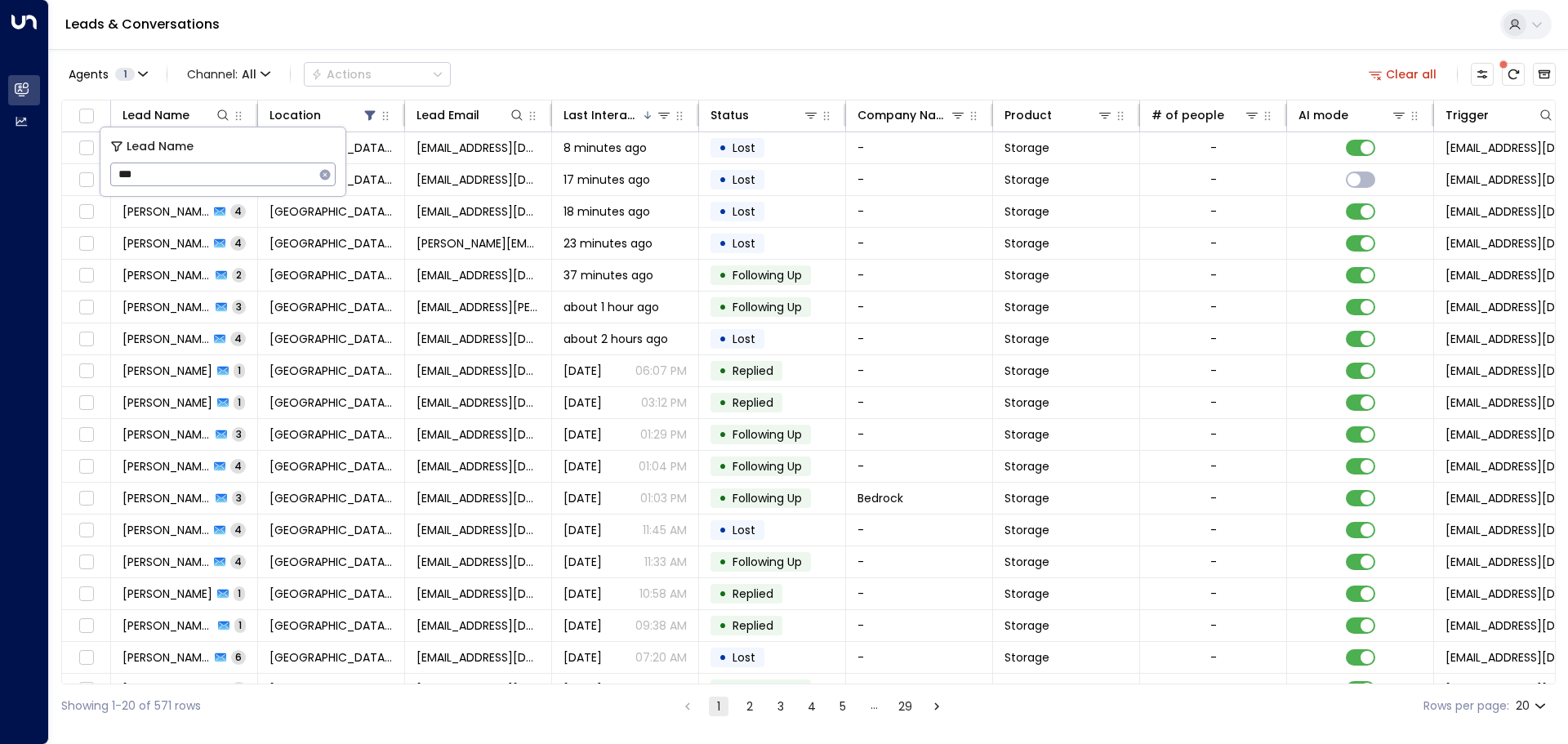
type input "***"
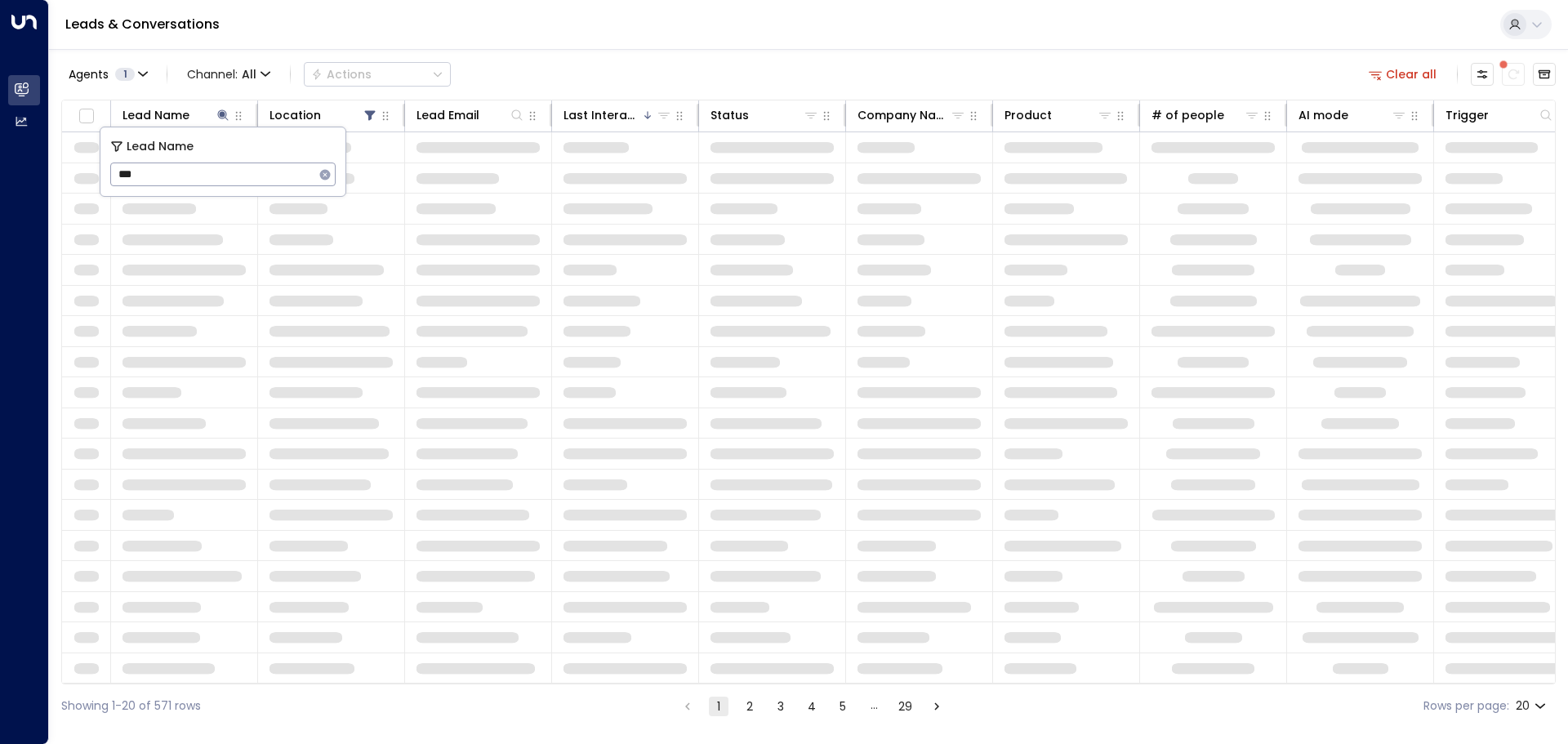
click at [516, 62] on div "Agents 1 Channel: All Actions Clear all" at bounding box center [809, 74] width 1495 height 34
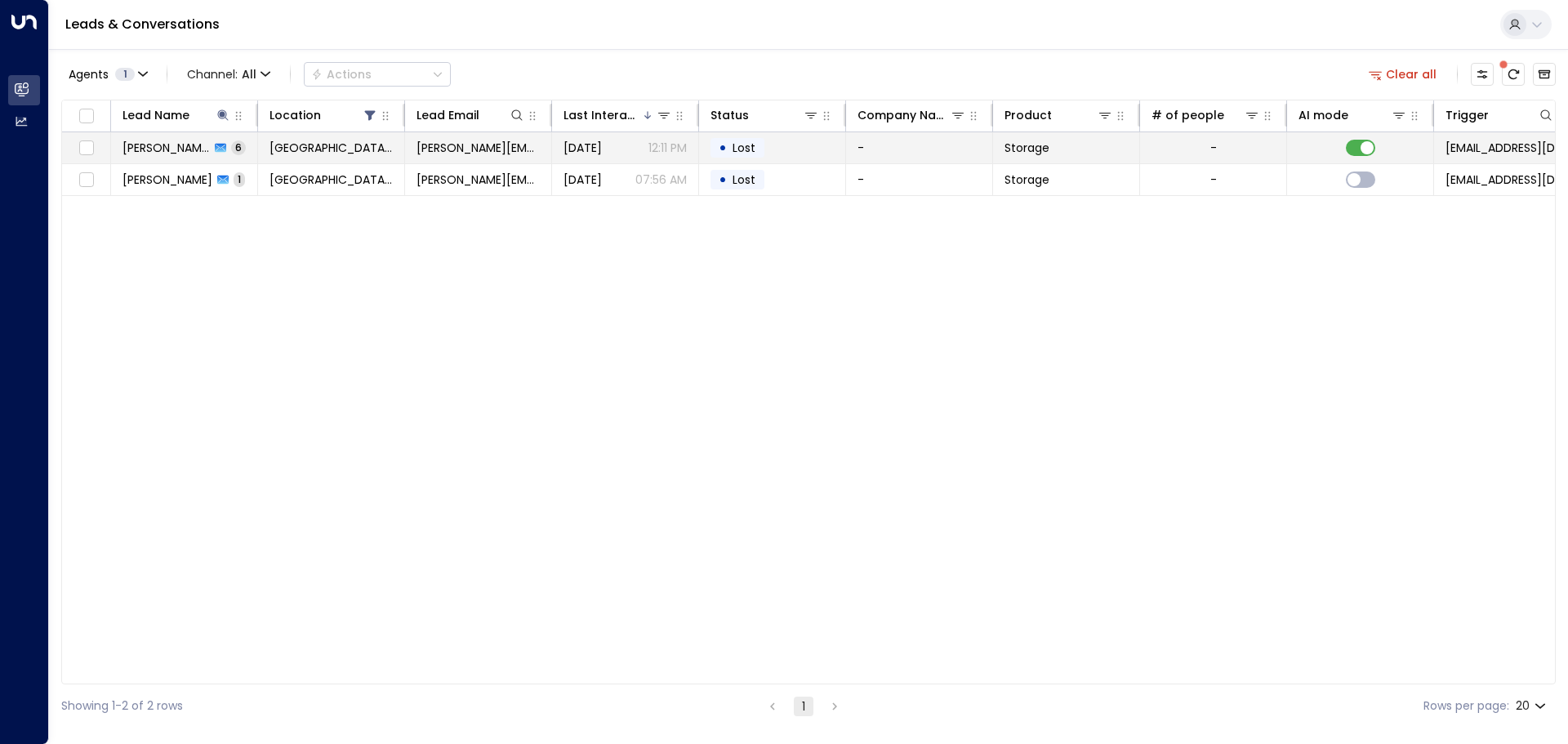
click at [418, 137] on td "[PERSON_NAME][EMAIL_ADDRESS][DOMAIN_NAME]" at bounding box center [479, 148] width 147 height 31
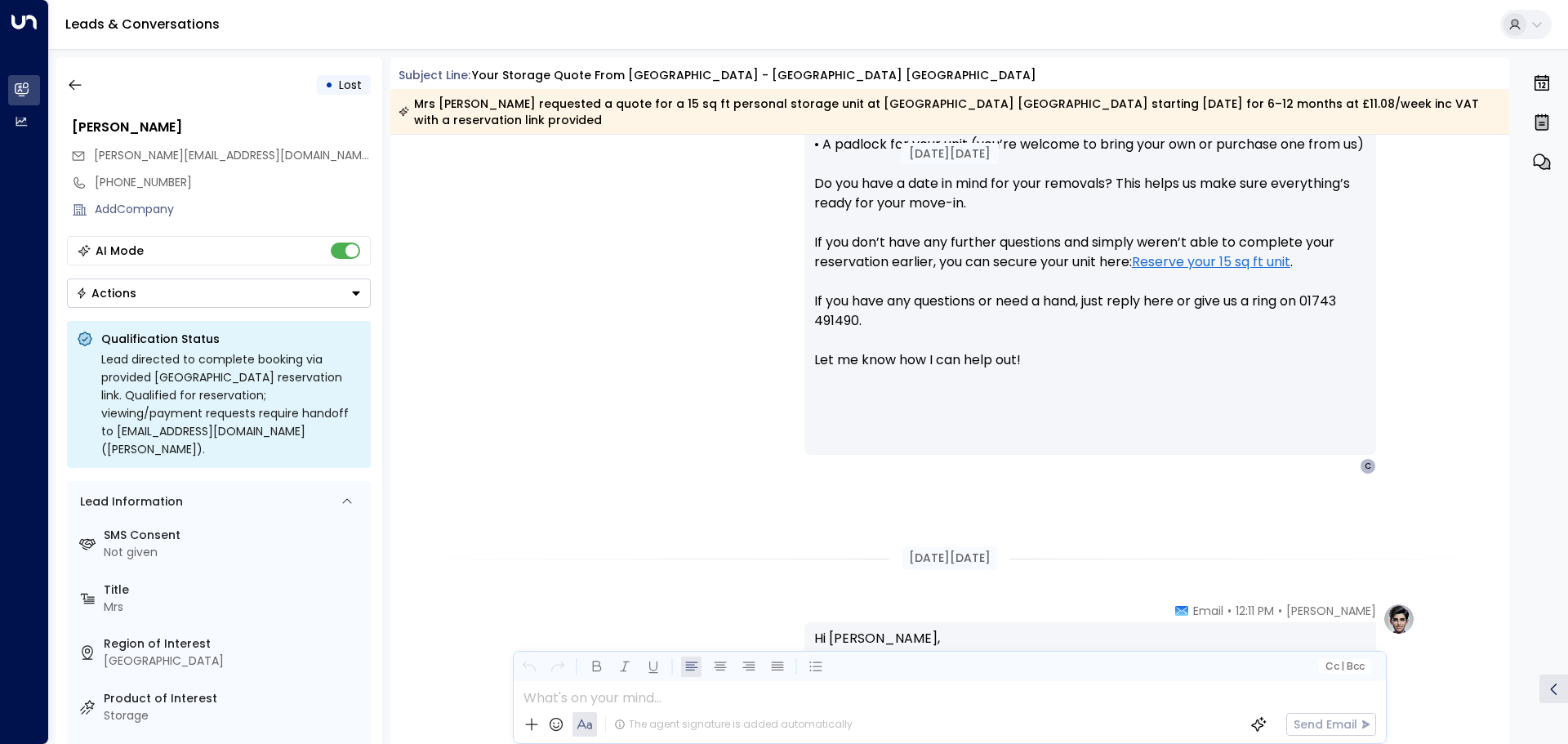
scroll to position [834, 0]
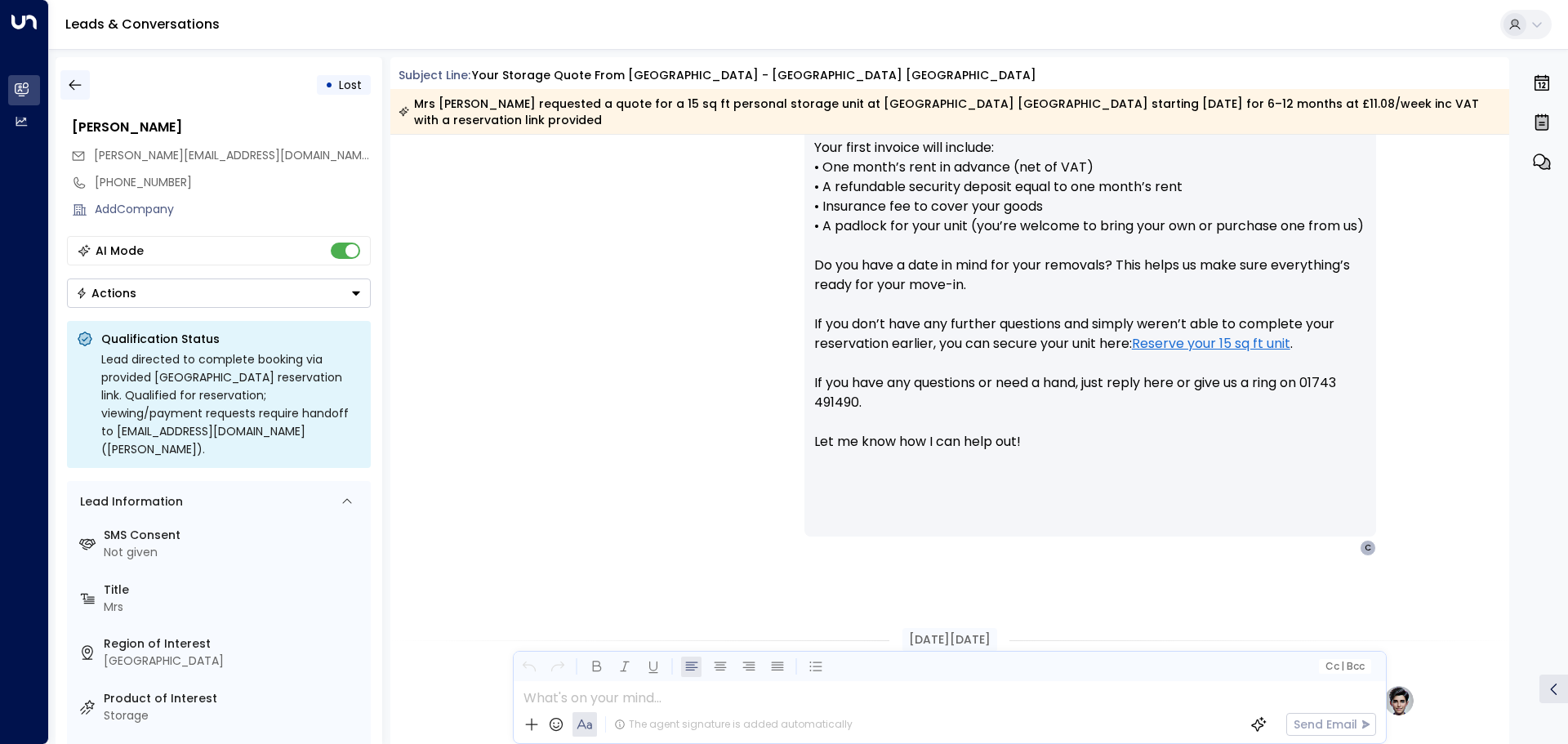
click at [86, 72] on div "• Lost [PERSON_NAME] [PERSON_NAME][EMAIL_ADDRESS][DOMAIN_NAME] [PHONE_NUMBER] A…" at bounding box center [218, 400] width 327 height 687
click at [81, 78] on icon "button" at bounding box center [75, 85] width 16 height 16
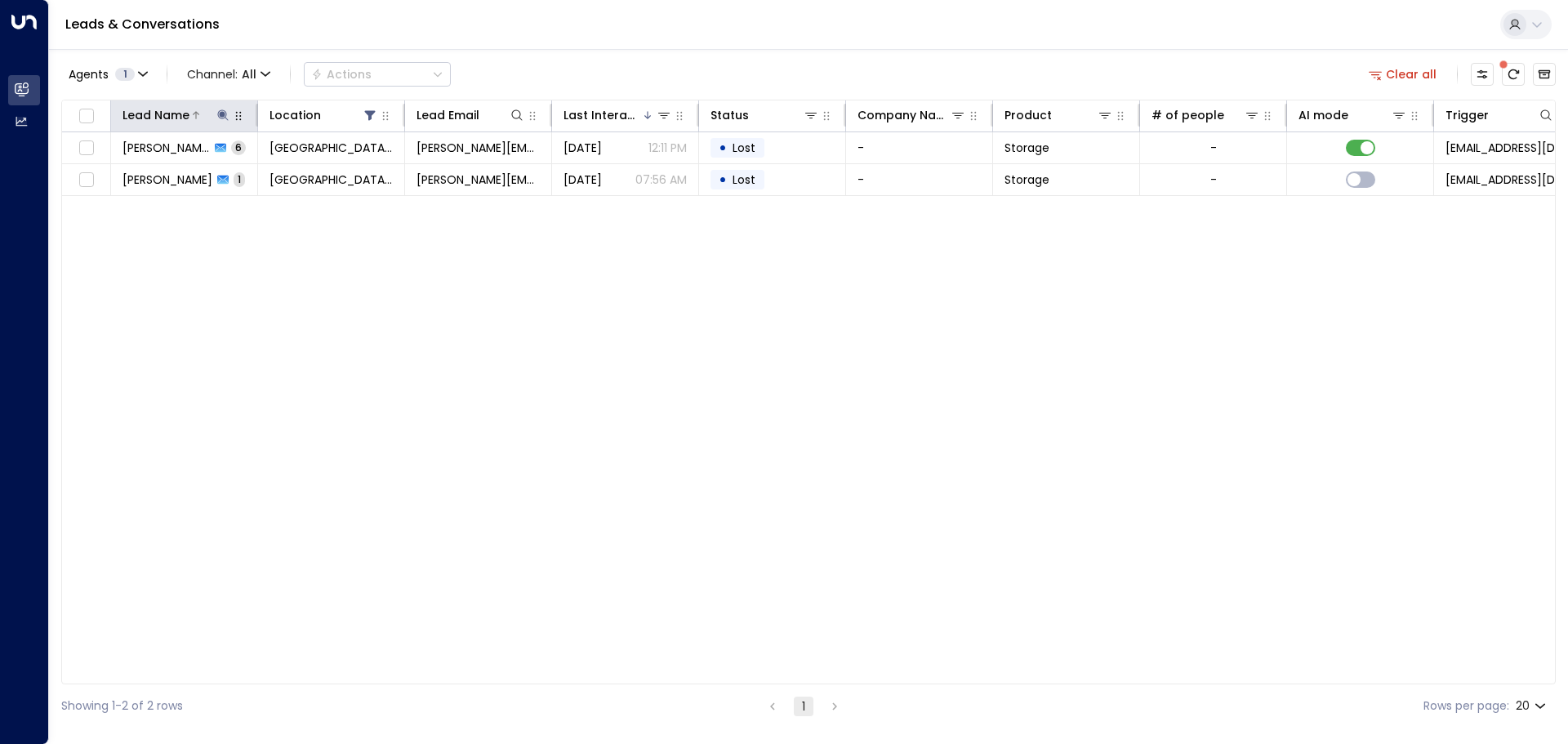
click at [220, 113] on icon at bounding box center [223, 115] width 11 height 11
click at [323, 169] on icon "button" at bounding box center [325, 175] width 13 height 13
click at [239, 173] on input "text" at bounding box center [223, 174] width 225 height 30
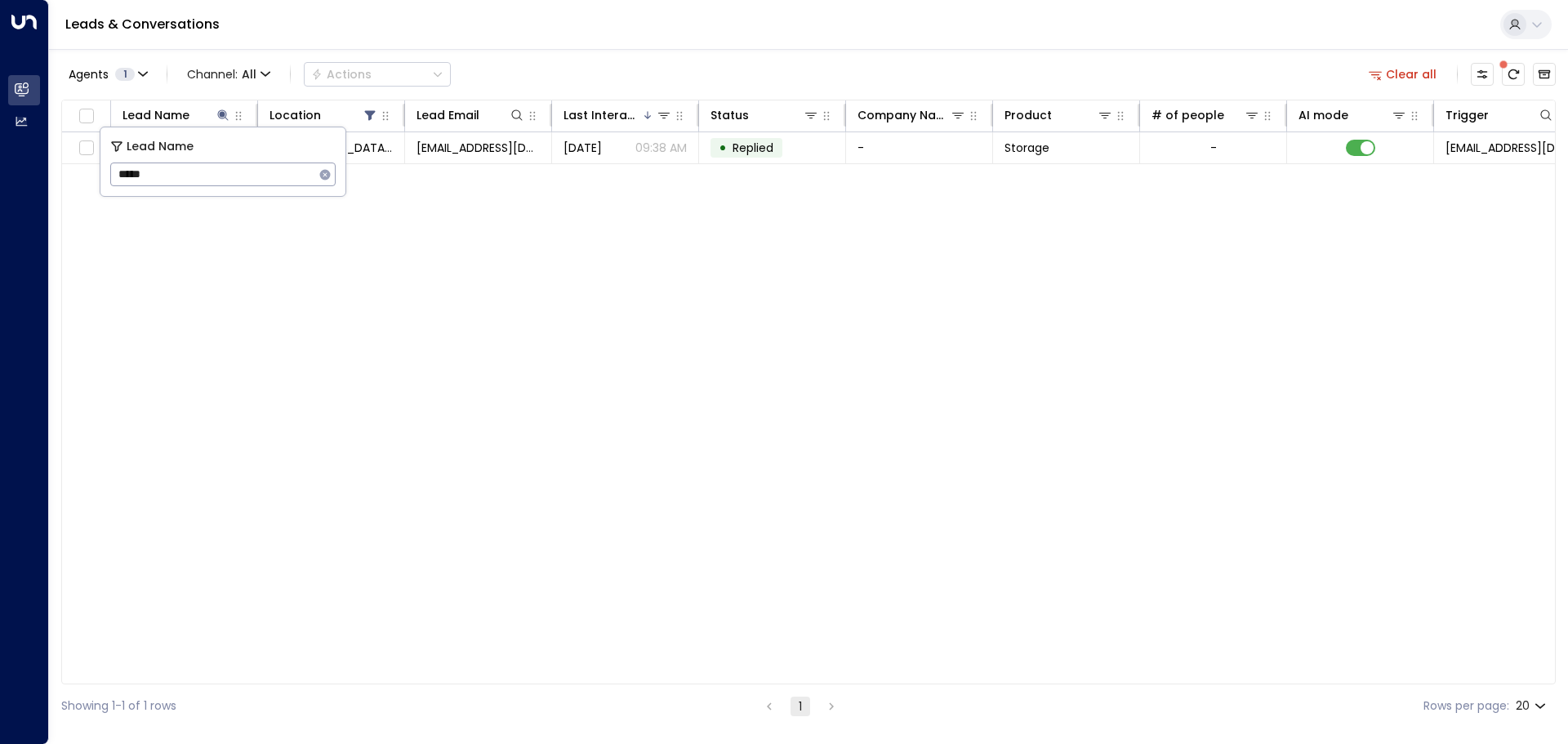
type input "******"
click at [654, 369] on div "Lead Name Location Lead Email Last Interacted Status Company Name Product # of …" at bounding box center [809, 392] width 1495 height 585
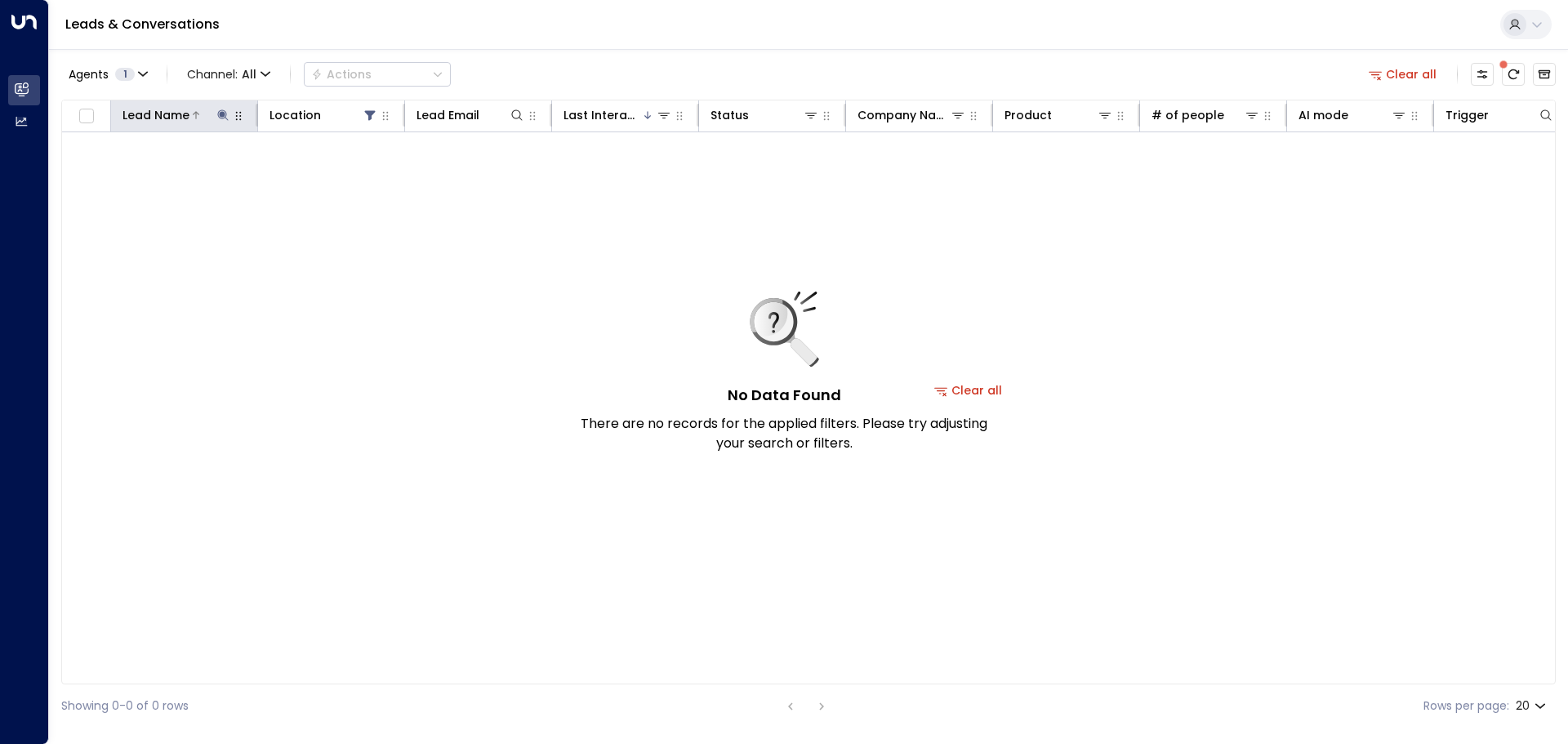
click at [221, 111] on icon at bounding box center [223, 115] width 13 height 13
type input "*****"
click at [704, 72] on div "Agents 1 Channel: All Actions Clear all" at bounding box center [809, 74] width 1495 height 34
click at [223, 111] on icon at bounding box center [223, 115] width 13 height 13
click at [214, 110] on button at bounding box center [223, 115] width 16 height 16
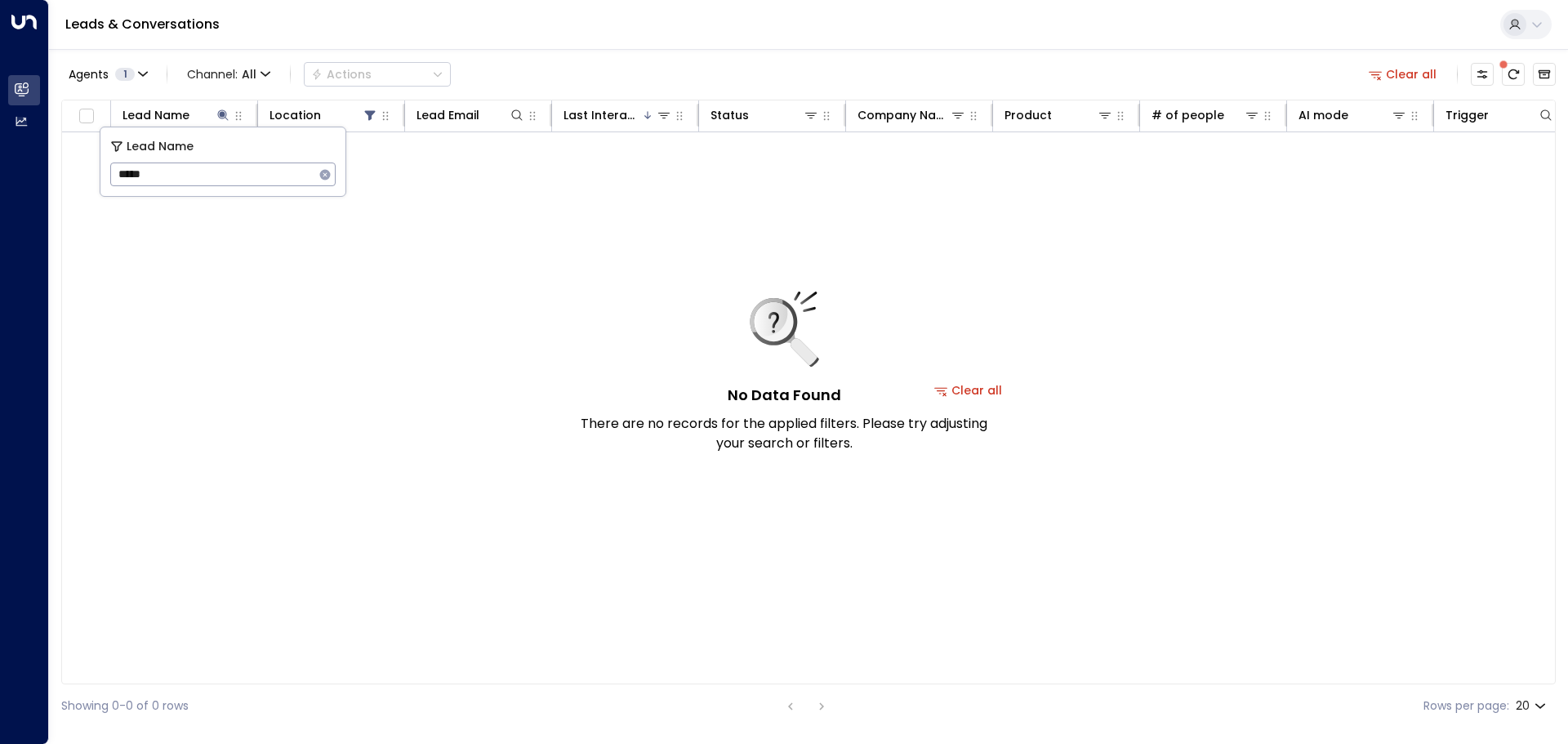
type input "****"
click at [483, 97] on div "Agents 1 Channel: All Actions Clear all Lead Name Location Lead Email Last Inte…" at bounding box center [809, 388] width 1495 height 679
click at [218, 126] on th "Lead Name" at bounding box center [185, 116] width 147 height 32
click at [220, 120] on icon at bounding box center [223, 115] width 13 height 13
type input "***"
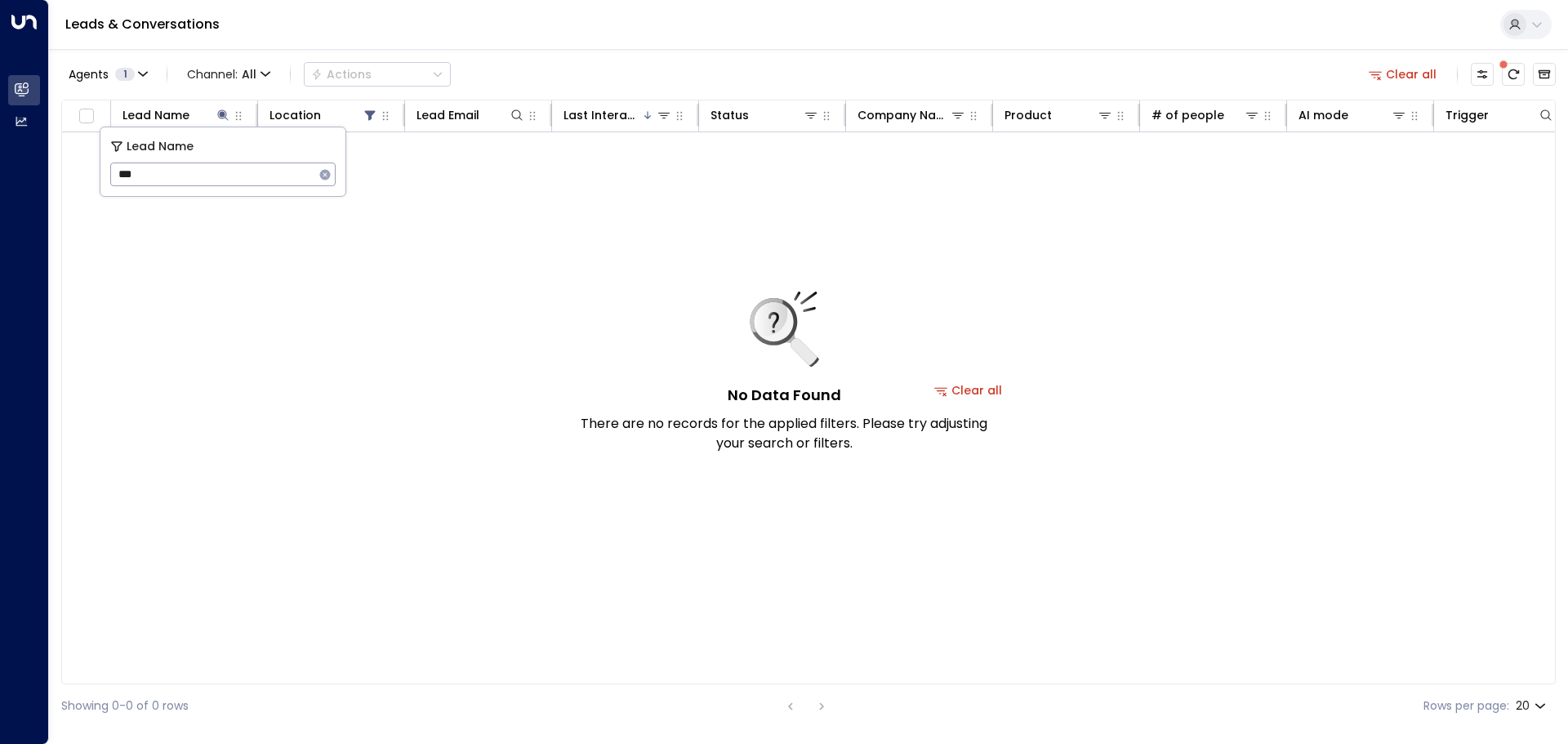
click at [485, 78] on div "Agents 1 Channel: All Actions Clear all" at bounding box center [809, 74] width 1495 height 34
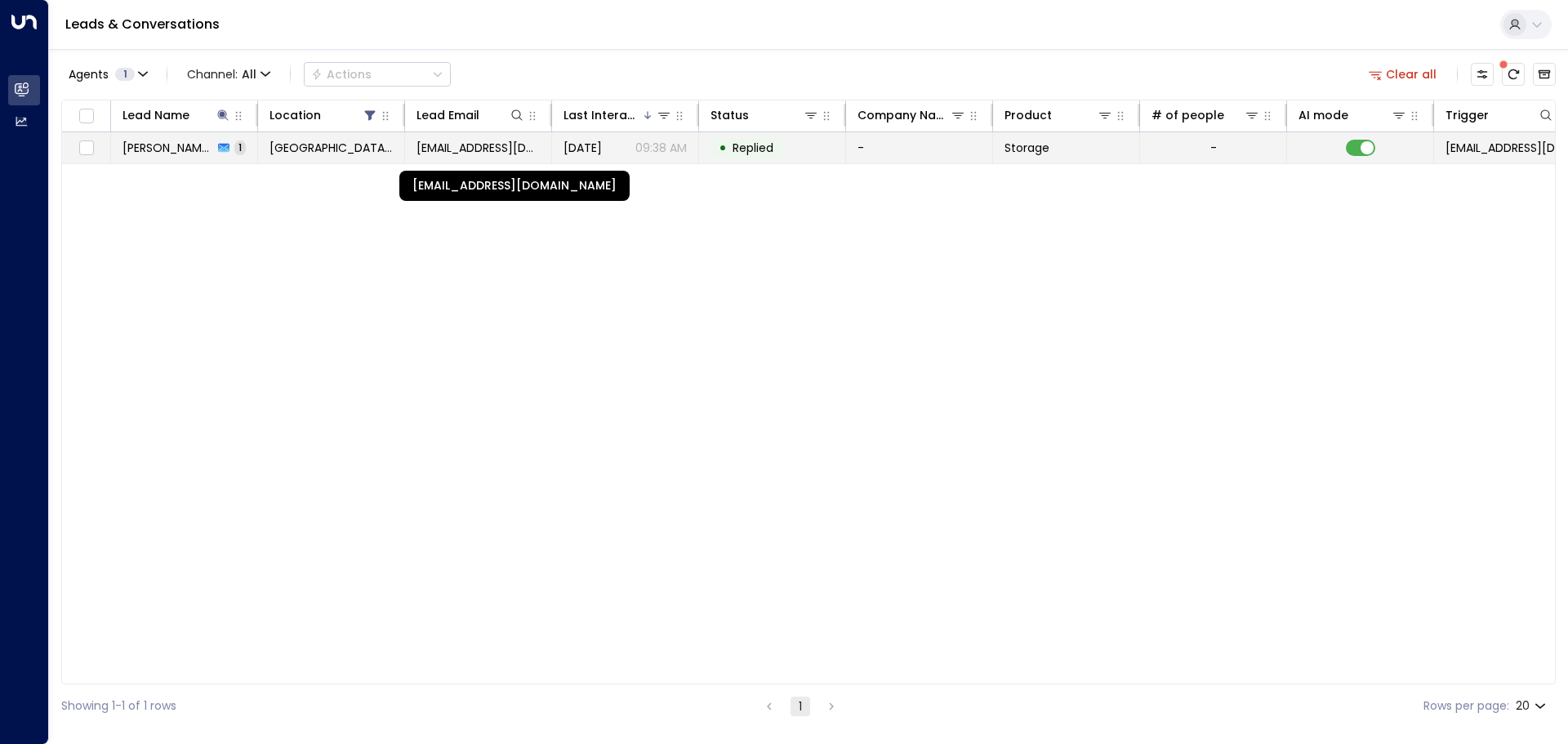
click at [474, 155] on span "[EMAIL_ADDRESS][DOMAIN_NAME]" at bounding box center [478, 148] width 123 height 16
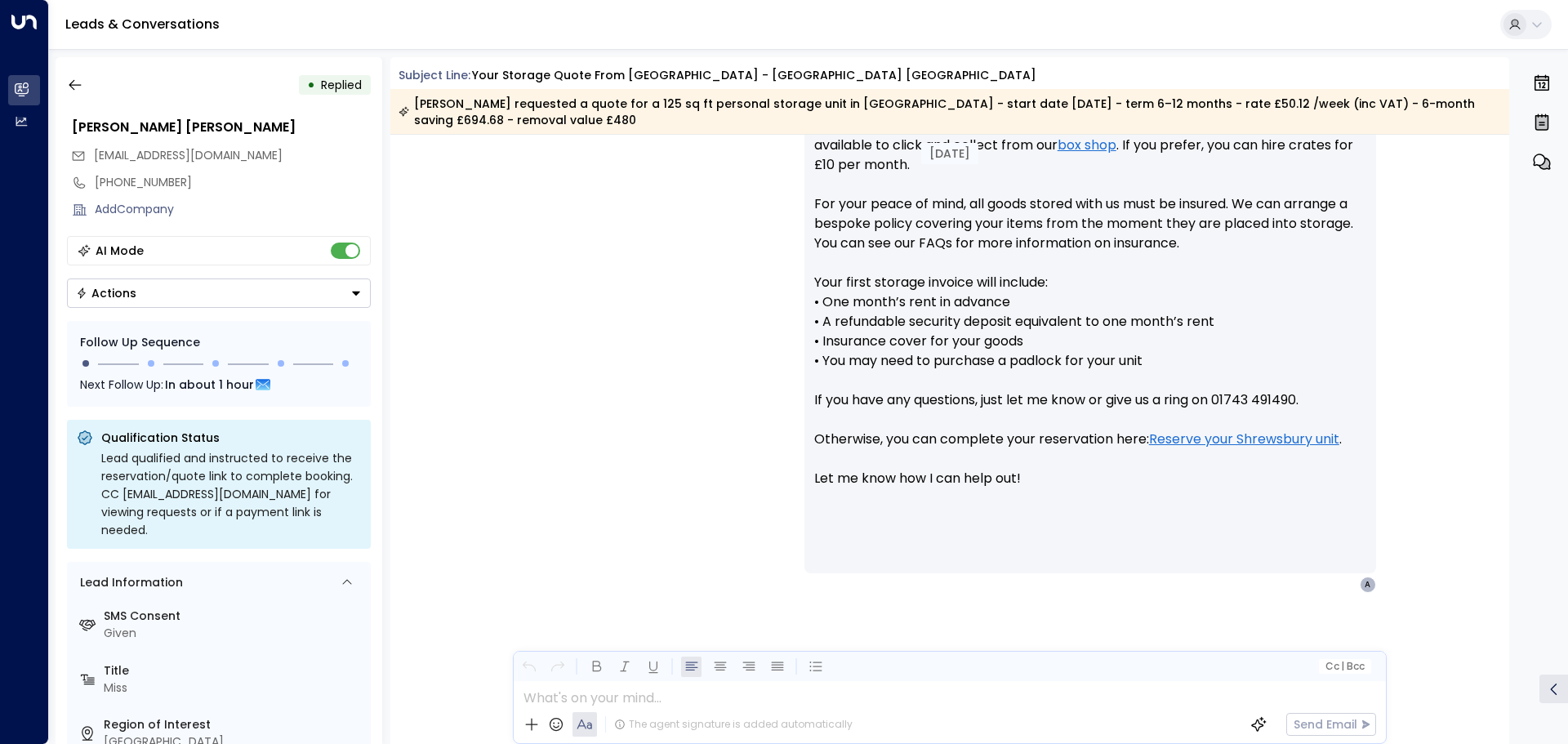
scroll to position [927, 0]
